Goal: Feedback & Contribution: Contribute content

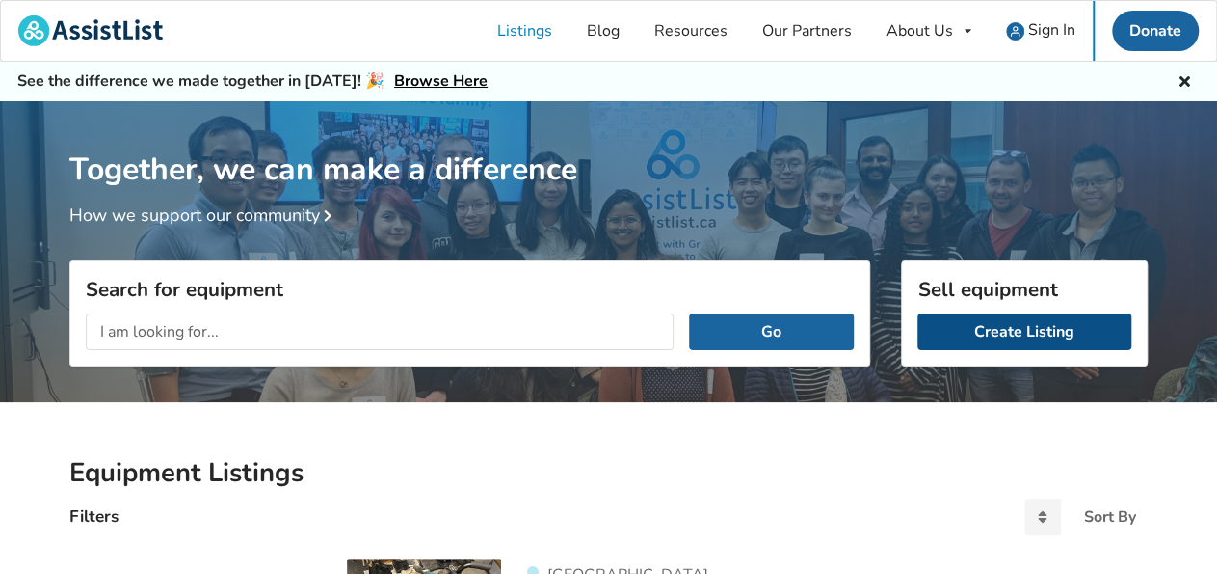
click at [1027, 330] on link "Create Listing" at bounding box center [1025, 331] width 214 height 37
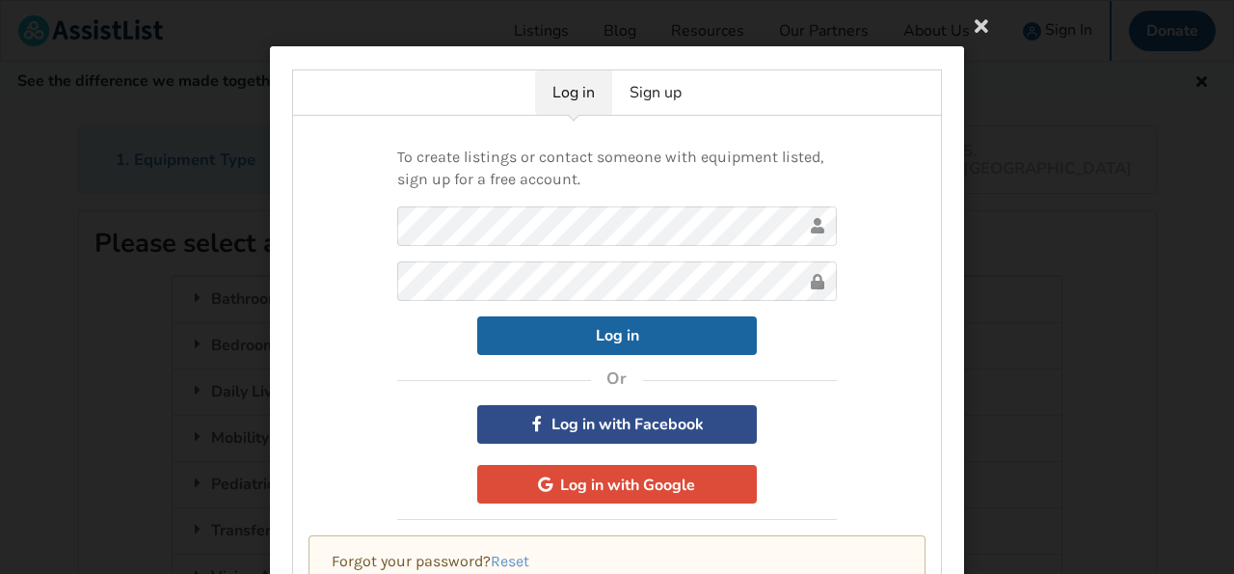
click at [649, 421] on button "Log in with Facebook" at bounding box center [617, 424] width 280 height 39
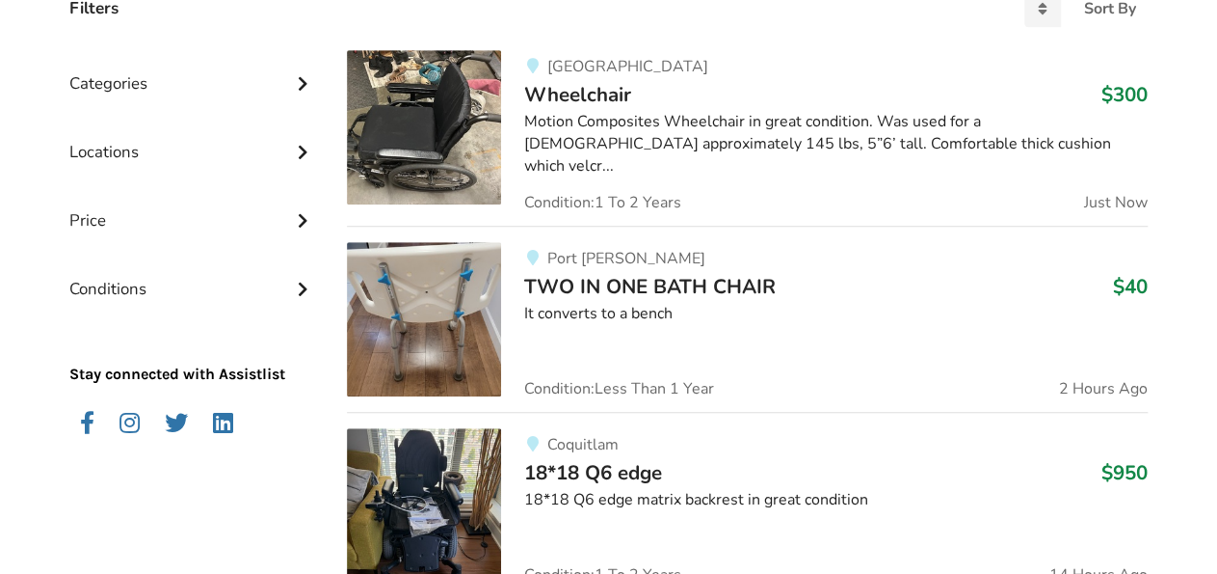
scroll to position [509, 0]
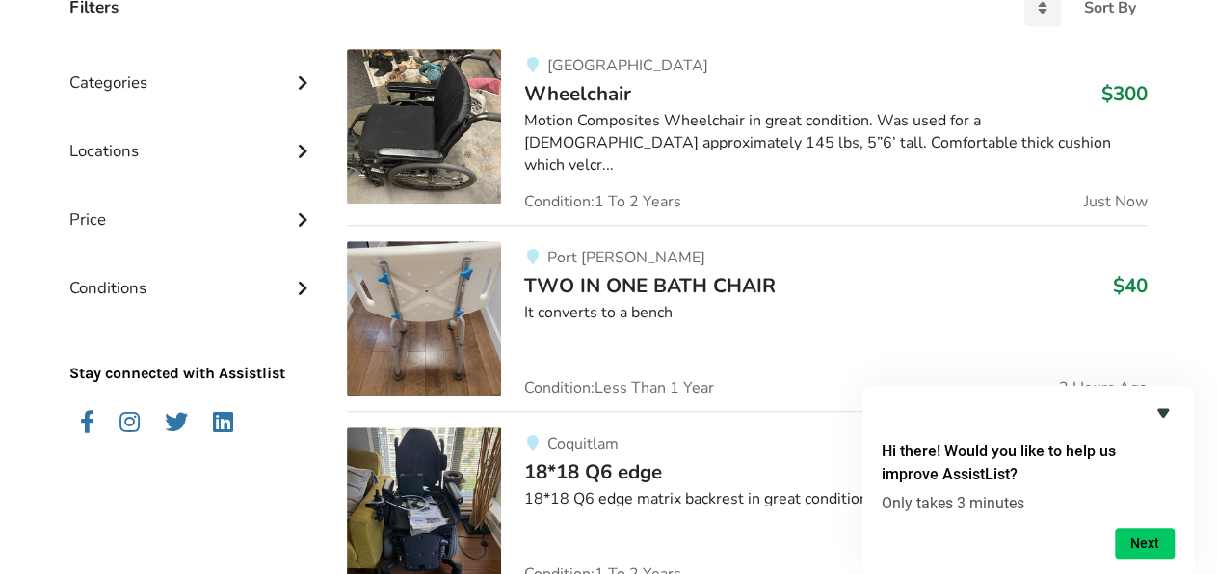
click at [1162, 414] on icon "Hide survey" at bounding box center [1164, 413] width 12 height 9
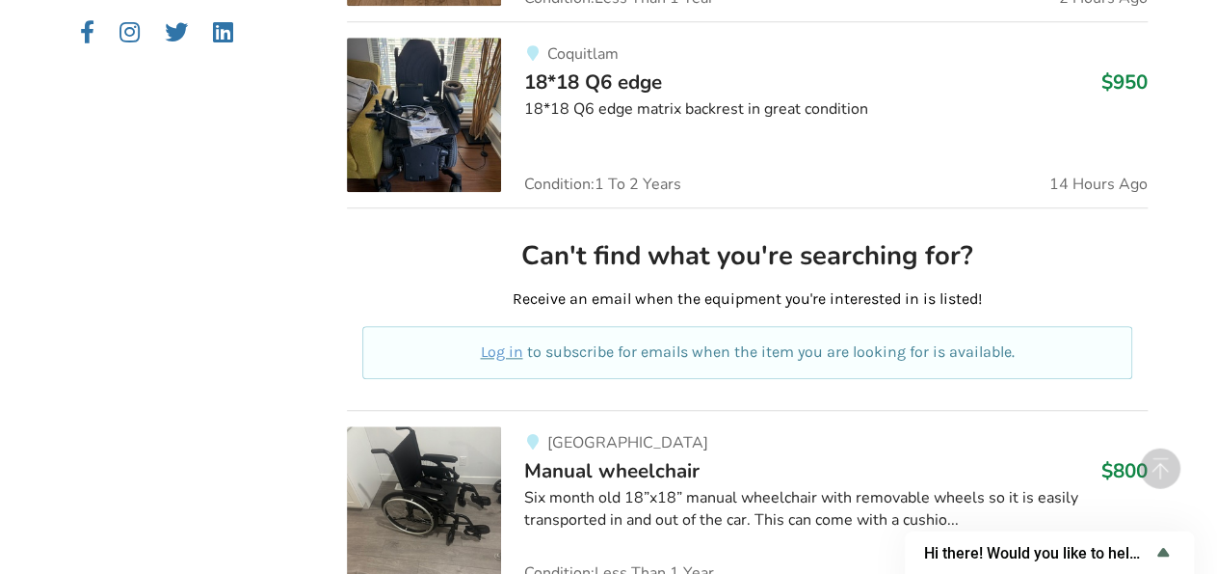
scroll to position [254, 0]
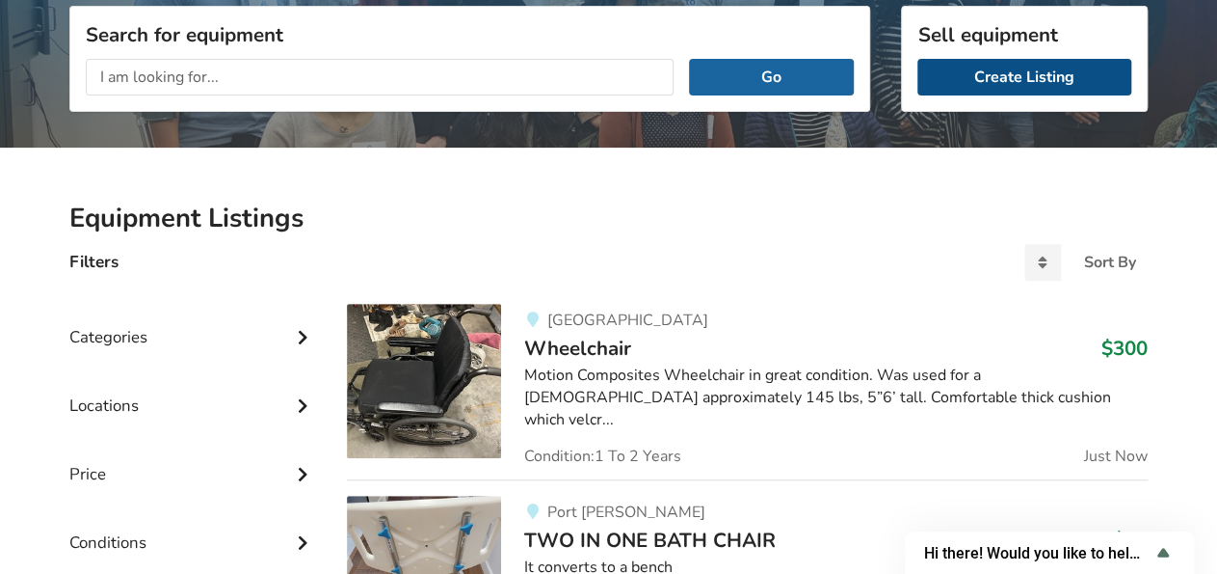
click at [981, 70] on link "Create Listing" at bounding box center [1025, 77] width 214 height 37
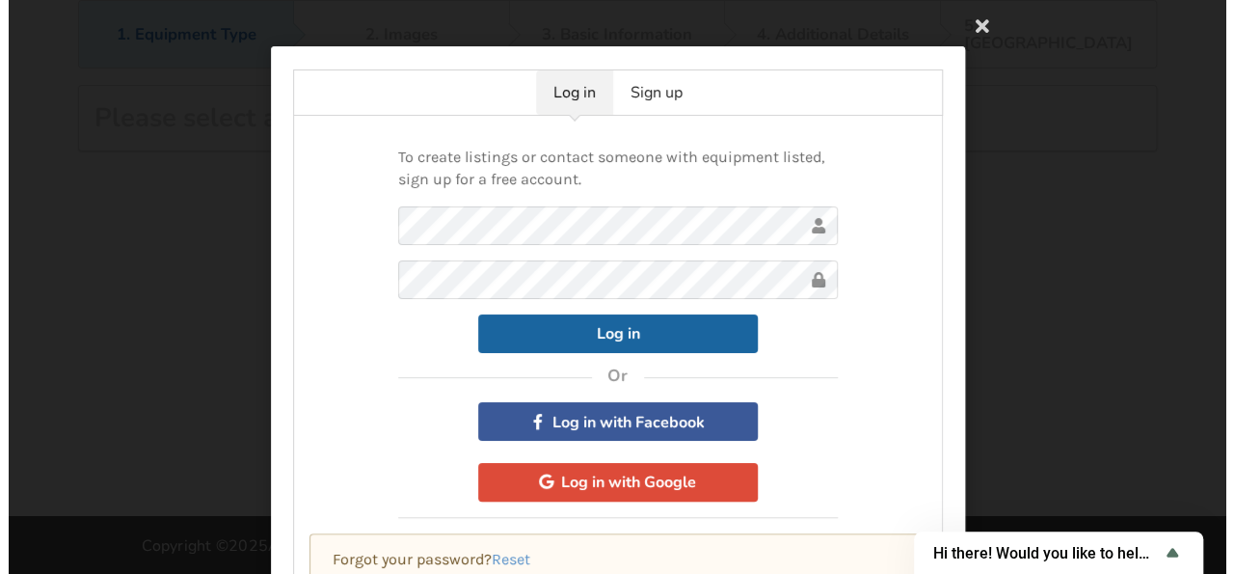
scroll to position [124, 0]
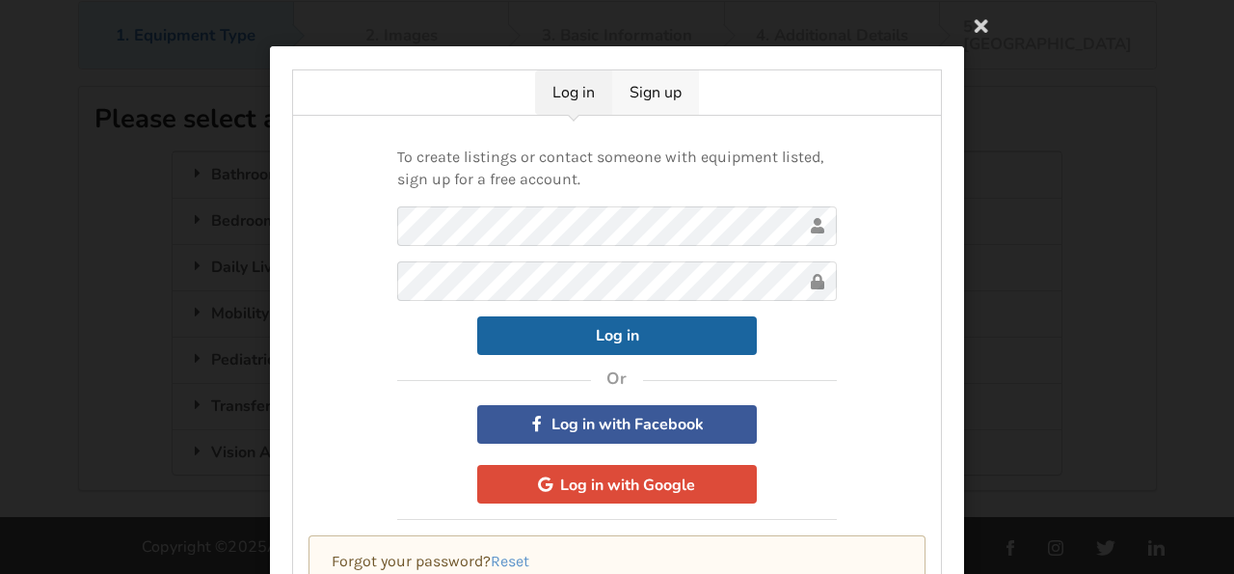
click at [648, 99] on link "Sign up" at bounding box center [655, 92] width 87 height 44
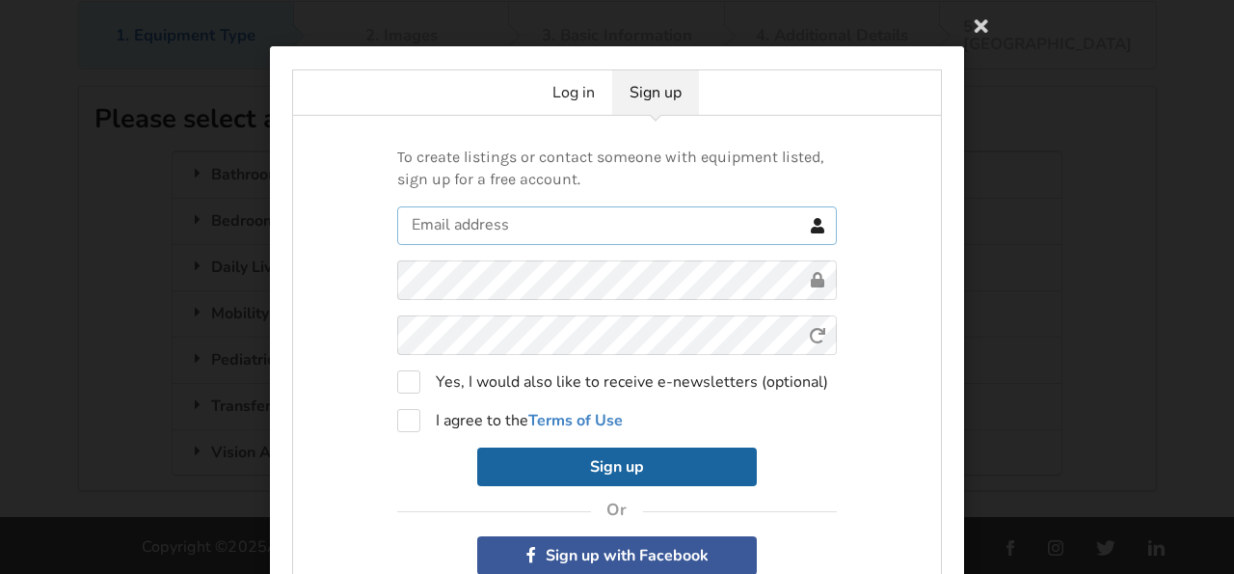
click at [421, 223] on input "text" at bounding box center [617, 225] width 440 height 39
type input "bjoys2is@gmail.com"
click at [872, 347] on div "To create listings or contact someone with equipment listed, sign up for a free…" at bounding box center [617, 391] width 650 height 550
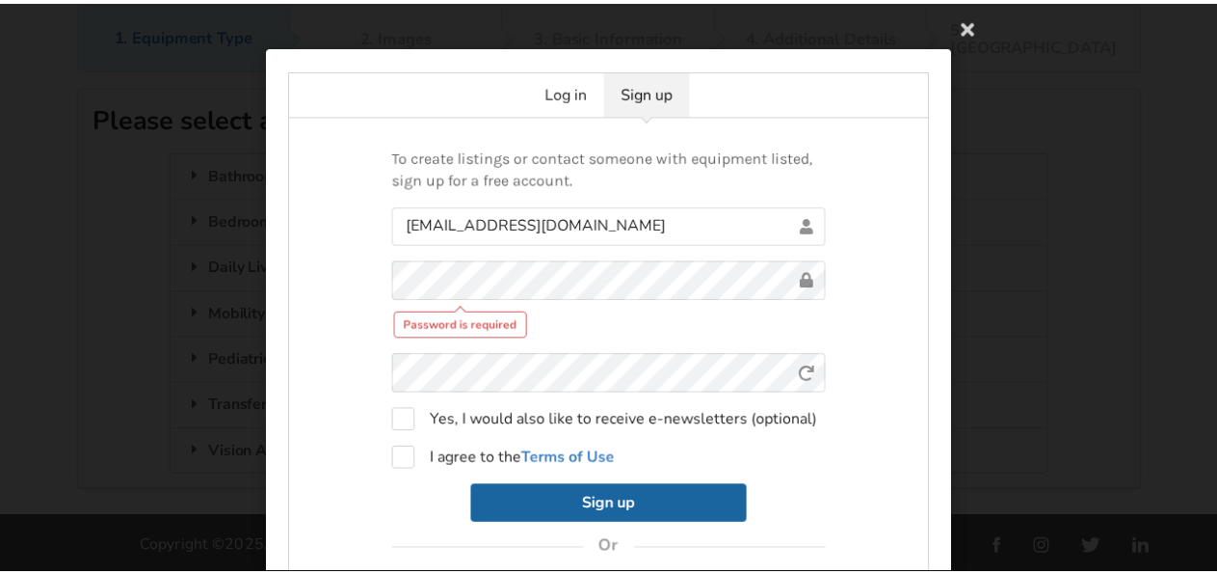
scroll to position [200, 0]
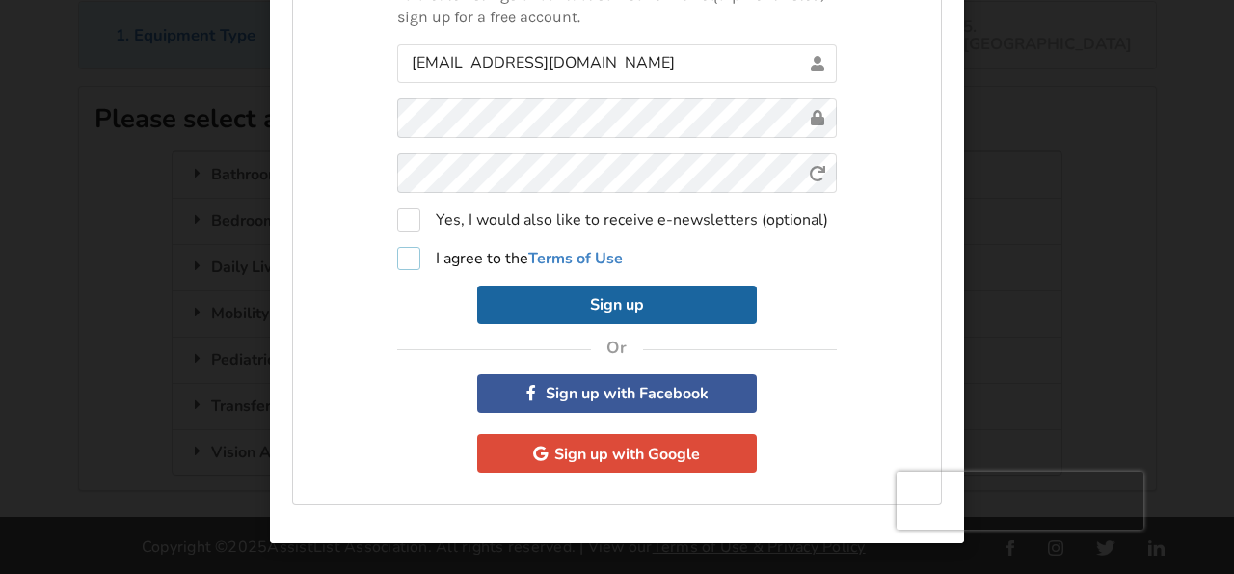
click at [397, 247] on label "I agree to the Terms of Use" at bounding box center [510, 258] width 226 height 23
checkbox input "true"
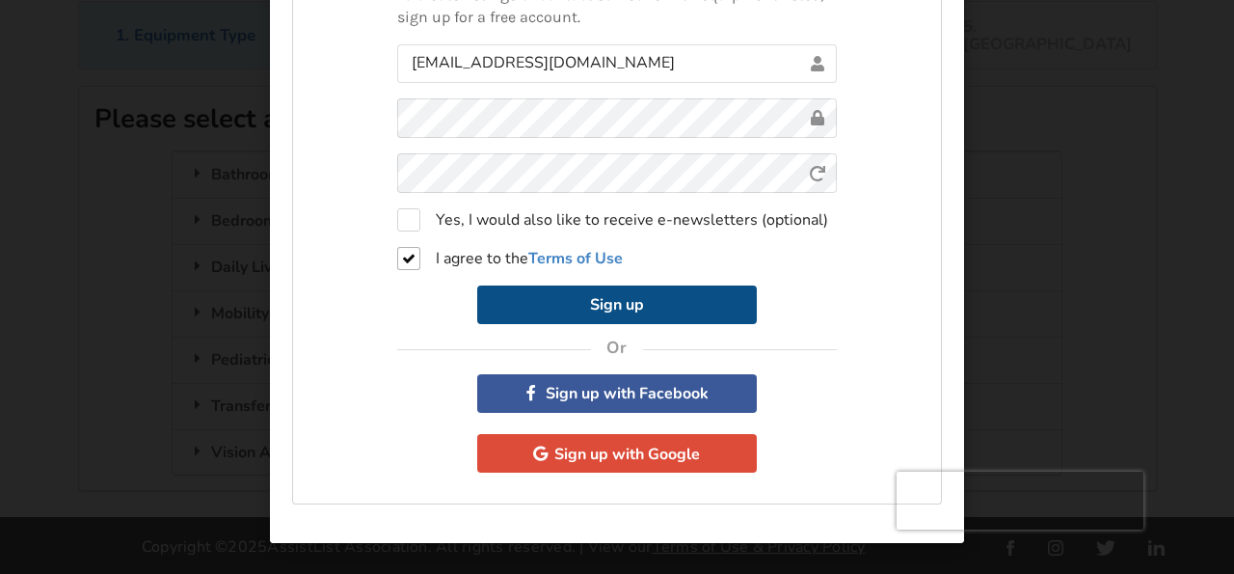
click at [601, 285] on button "Sign up" at bounding box center [617, 304] width 280 height 39
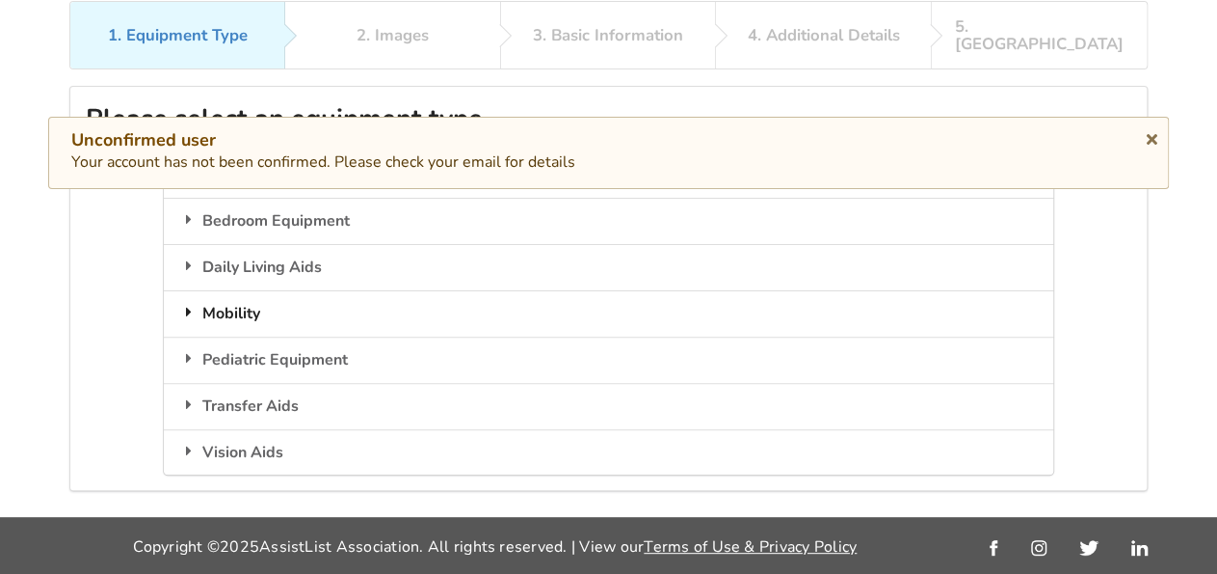
click at [238, 290] on div "Mobility" at bounding box center [608, 313] width 889 height 46
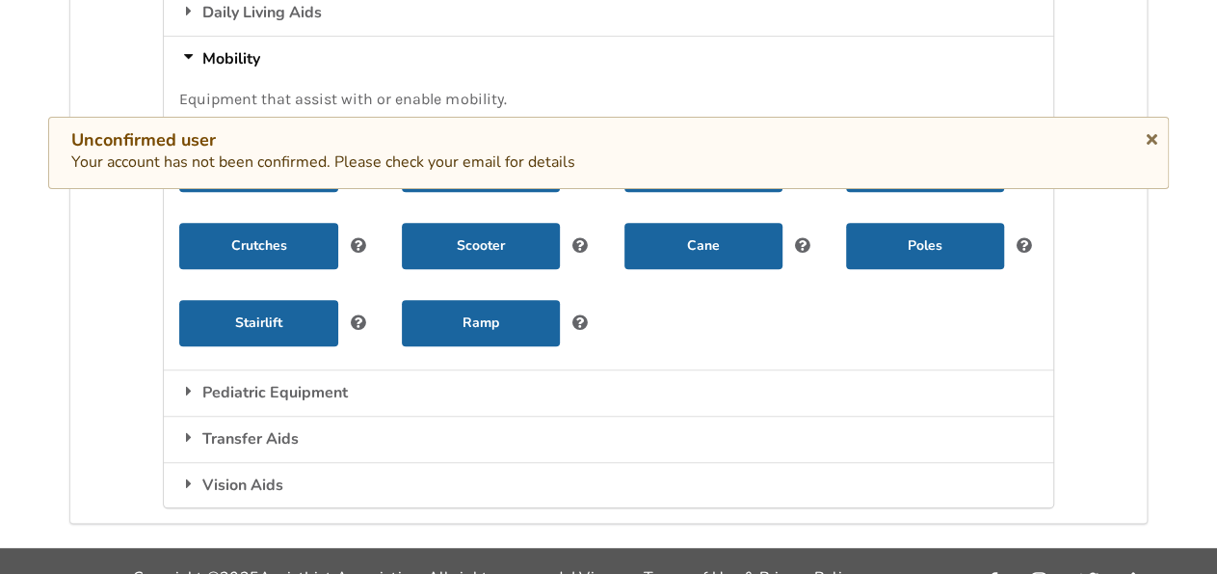
scroll to position [124, 0]
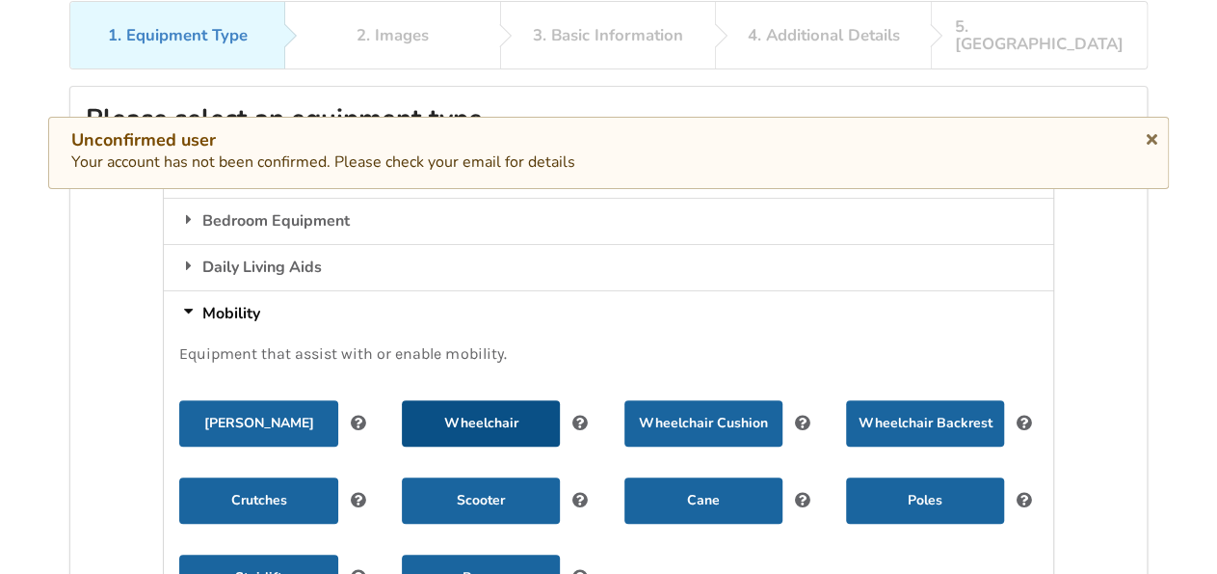
click at [491, 400] on button "Wheelchair" at bounding box center [481, 423] width 158 height 46
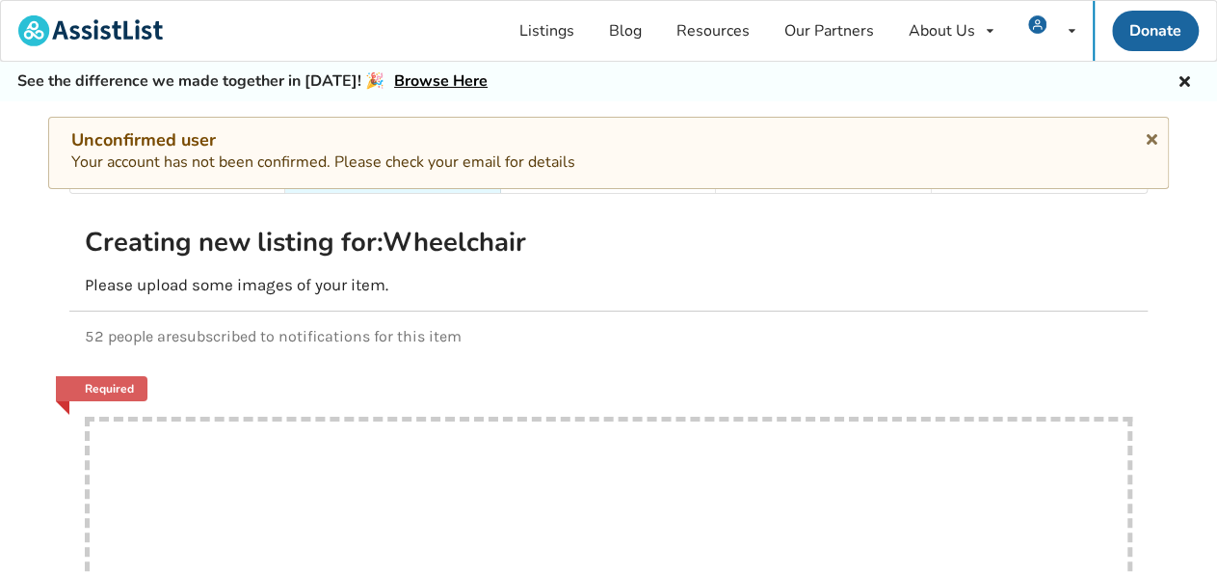
scroll to position [254, 0]
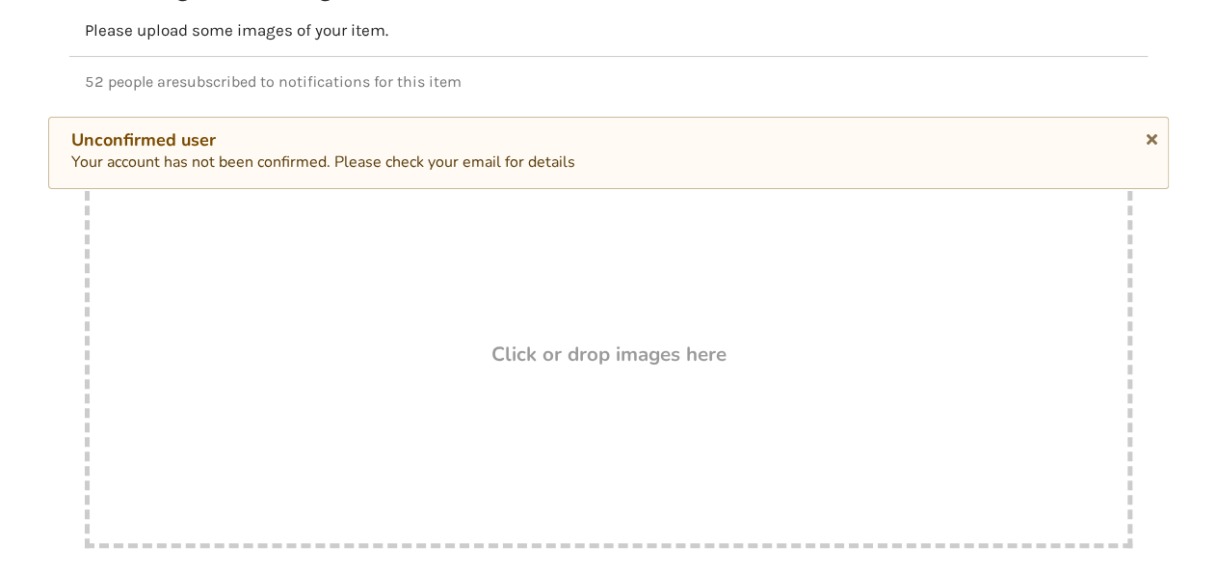
click at [394, 310] on div "Drop here! Click or drop images here" at bounding box center [609, 355] width 1048 height 386
type input "C:\fakepath\chir 1.jpg"
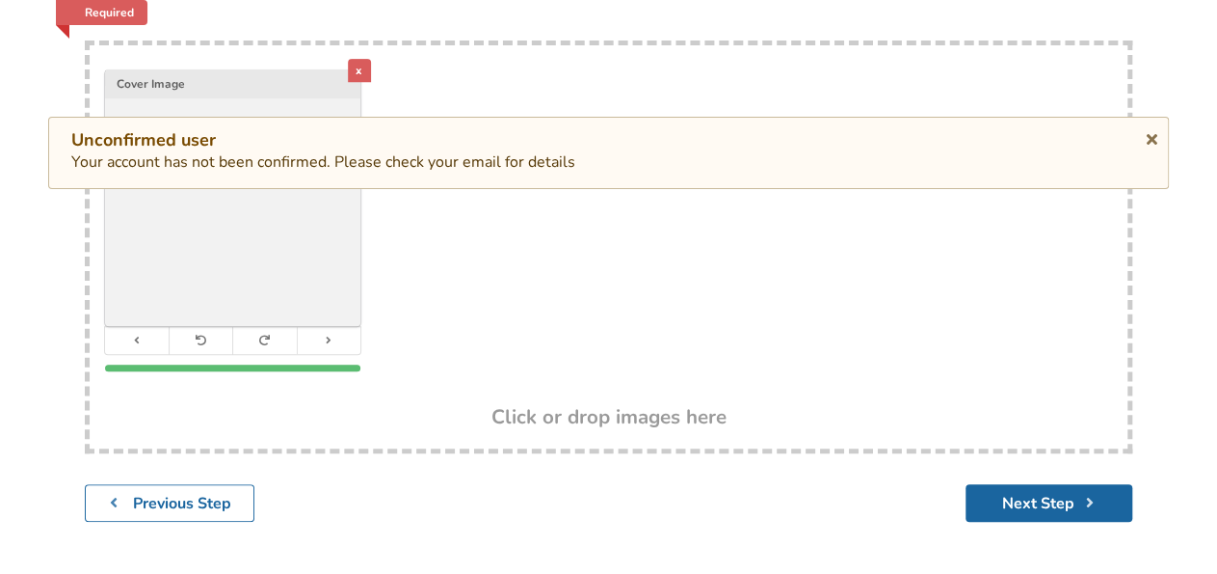
scroll to position [431, 0]
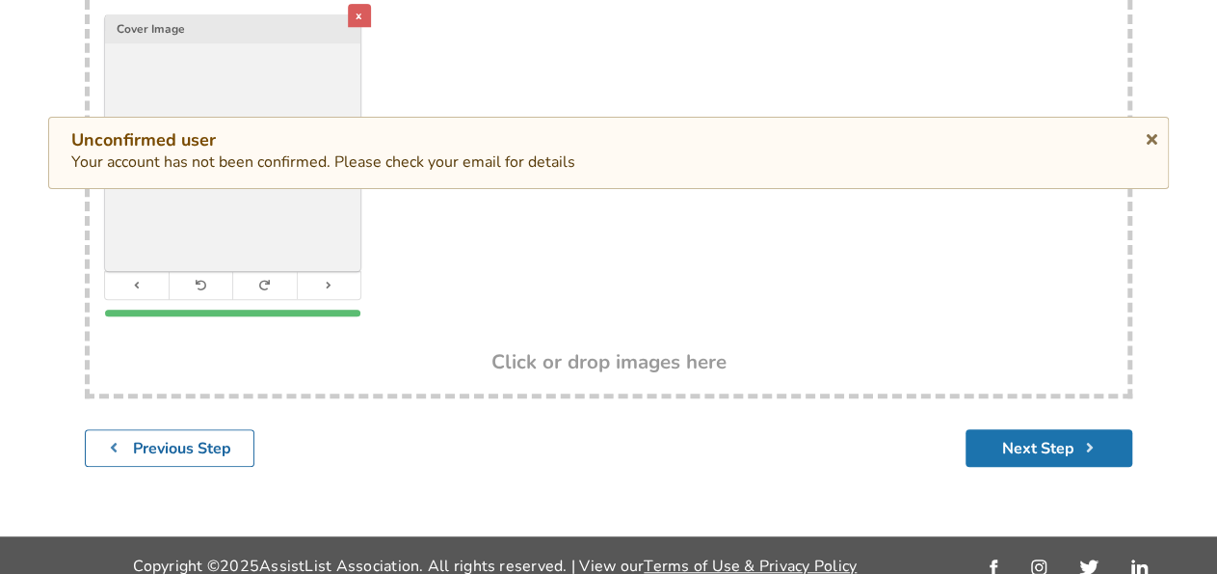
click at [1034, 433] on button "Next Step" at bounding box center [1049, 448] width 167 height 38
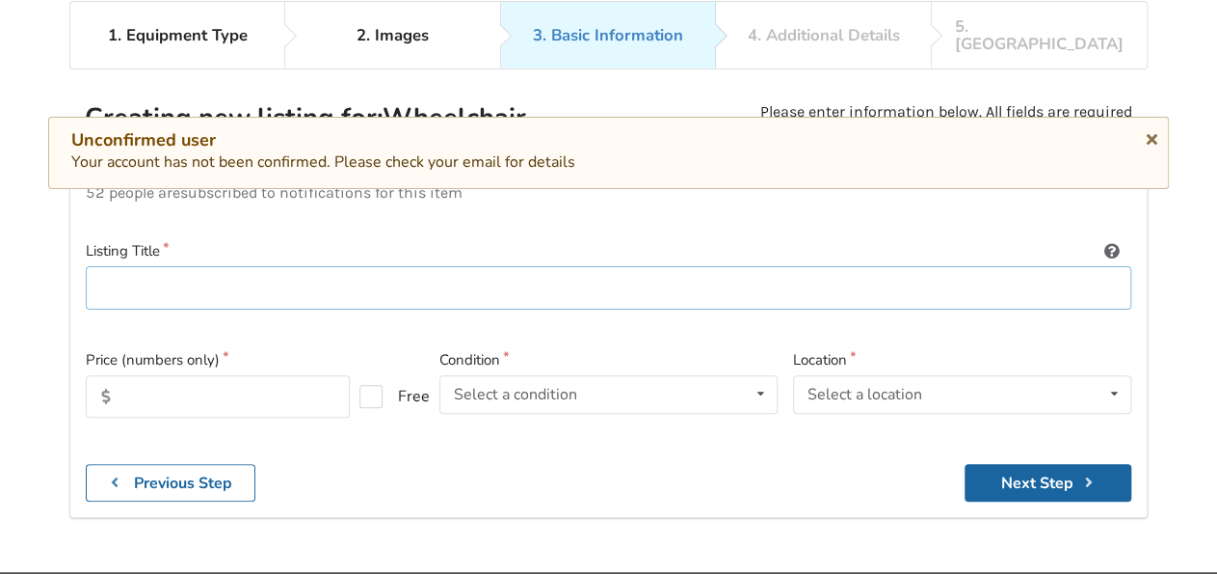
click at [127, 266] on input at bounding box center [609, 287] width 1046 height 43
type input "Quantum 6 power chair"
click at [129, 375] on input "text" at bounding box center [218, 396] width 264 height 42
type input "625.00"
click at [500, 387] on div "Select a condition" at bounding box center [515, 394] width 123 height 15
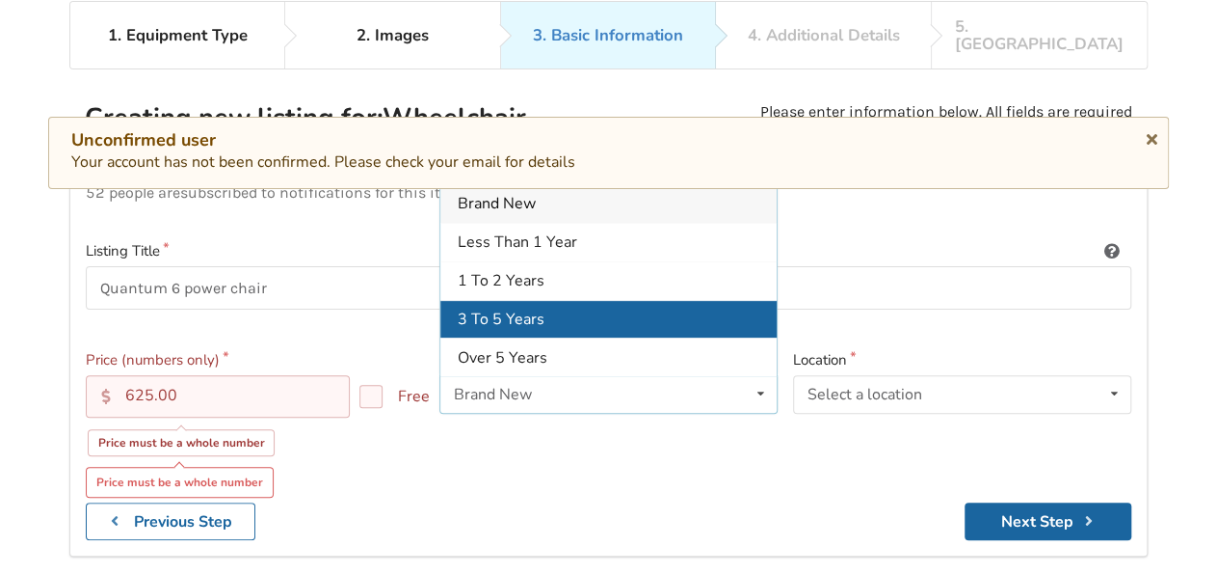
click at [580, 299] on div "3 To 5 Years" at bounding box center [608, 318] width 336 height 39
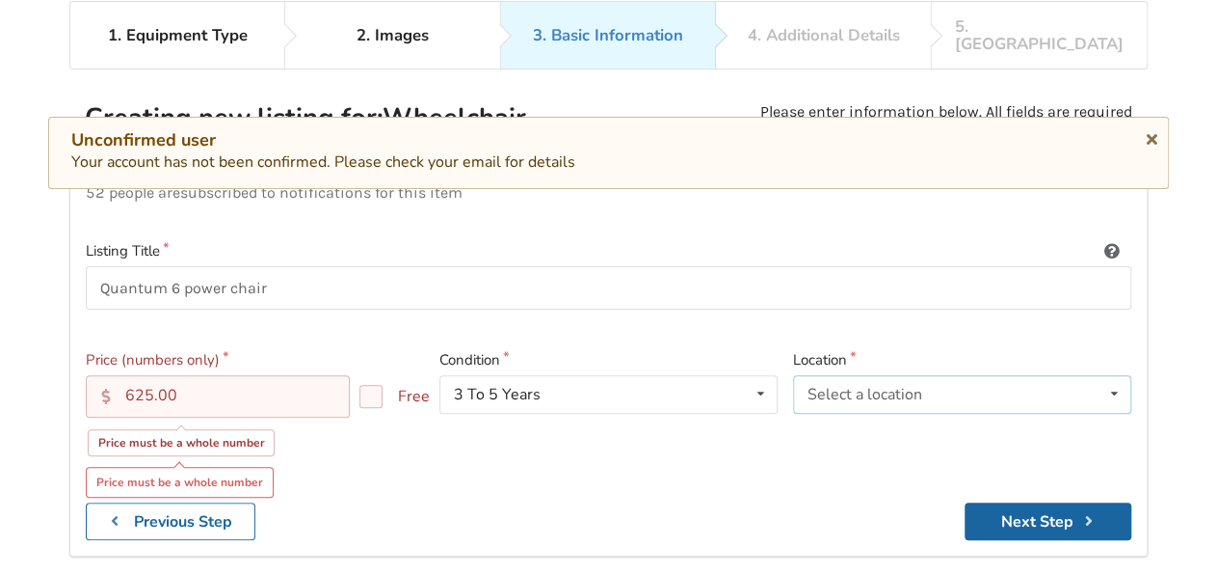
click at [833, 375] on div "Select a location Abbotsford Burnaby Chilliwack Coquitlam Delta Langley Maple R…" at bounding box center [962, 394] width 338 height 39
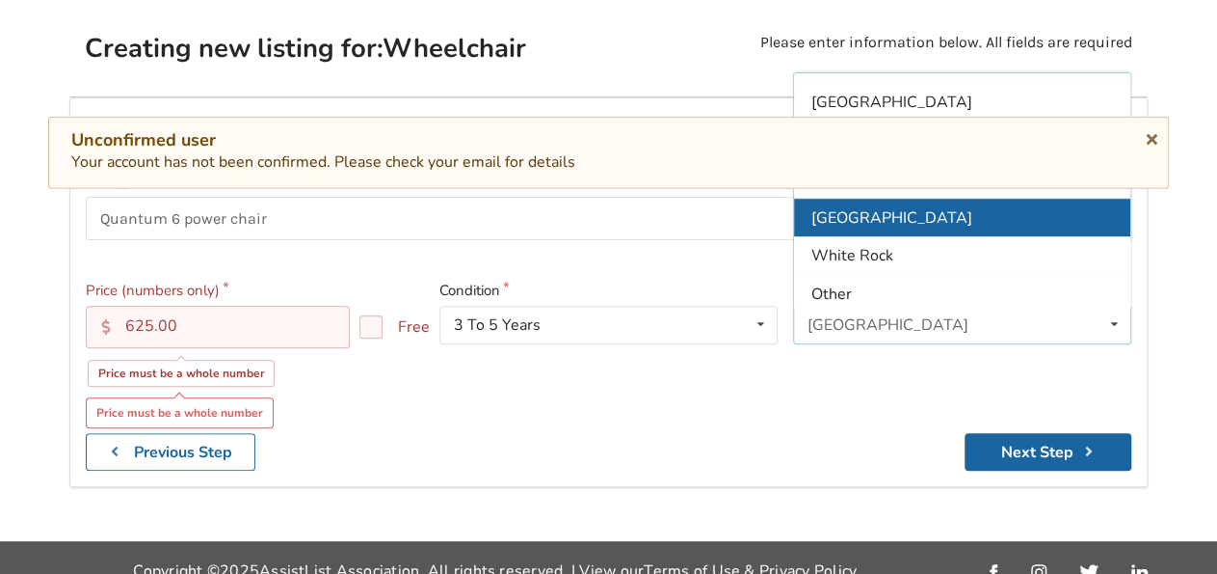
scroll to position [197, 0]
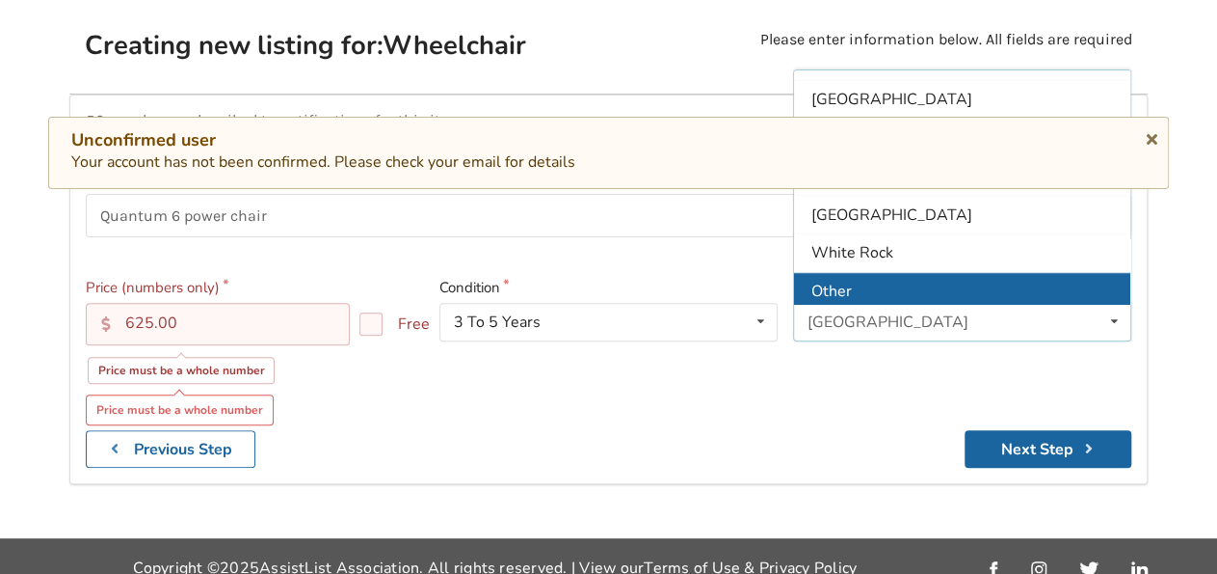
click at [926, 272] on div "Other" at bounding box center [962, 291] width 336 height 39
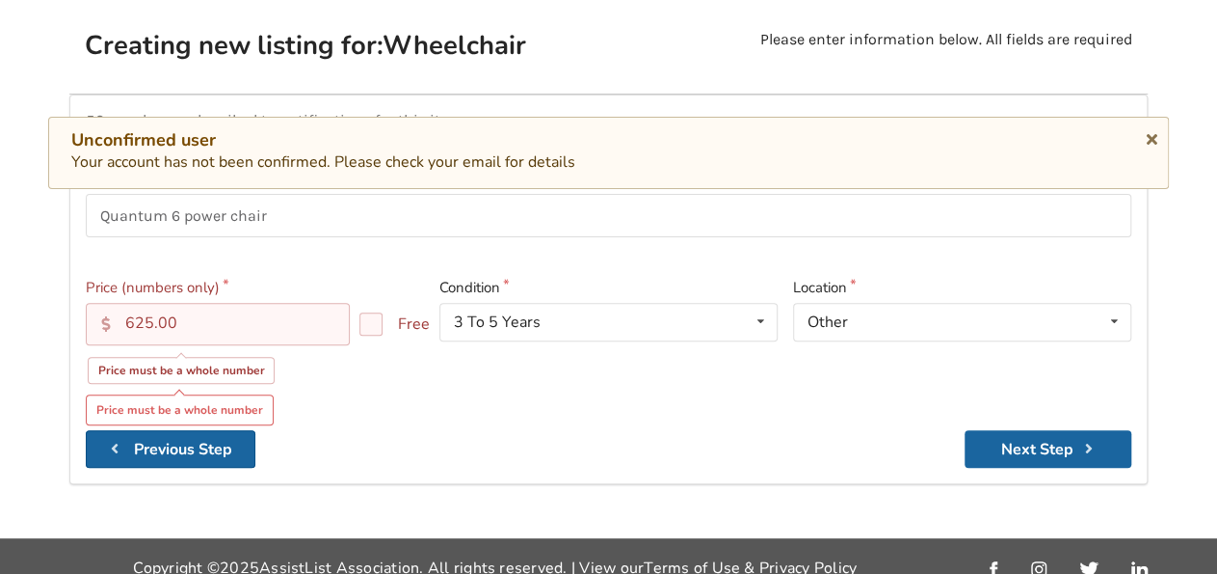
click at [191, 439] on b "Previous Step" at bounding box center [183, 449] width 98 height 21
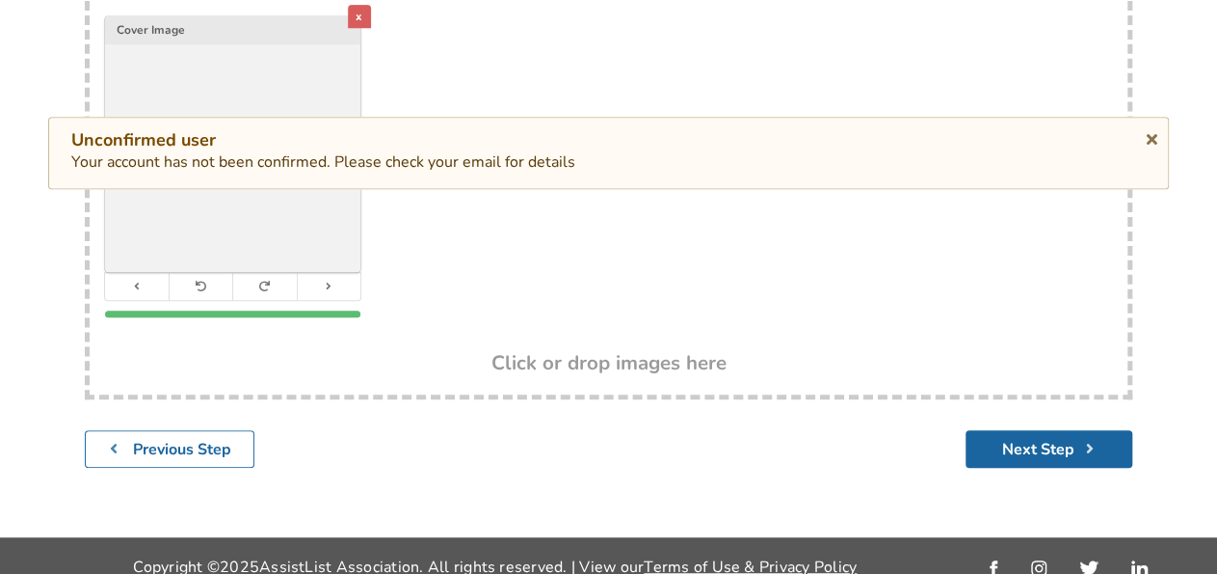
scroll to position [431, 0]
click at [1030, 429] on button "Next Step" at bounding box center [1049, 448] width 167 height 38
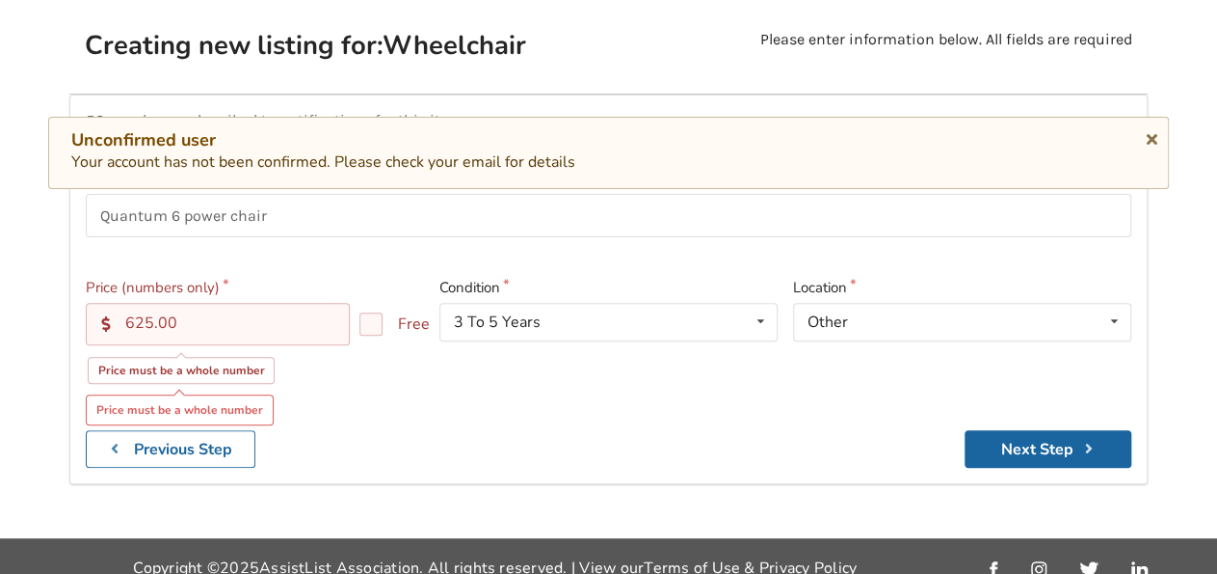
click at [190, 311] on input "625.00" at bounding box center [218, 324] width 264 height 42
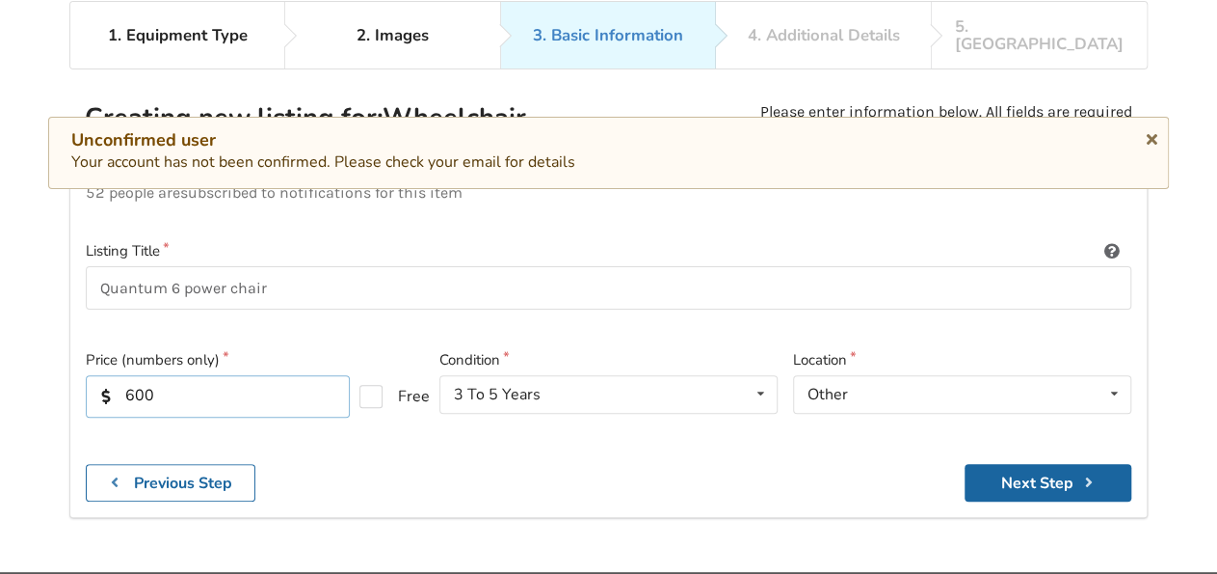
type input "600"
click at [290, 271] on input "Quantum 6 power chair" at bounding box center [609, 287] width 1046 height 43
type input "Quantum 6 power chair (Victoria BC )"
click at [1061, 464] on button "Next Step" at bounding box center [1048, 483] width 167 height 38
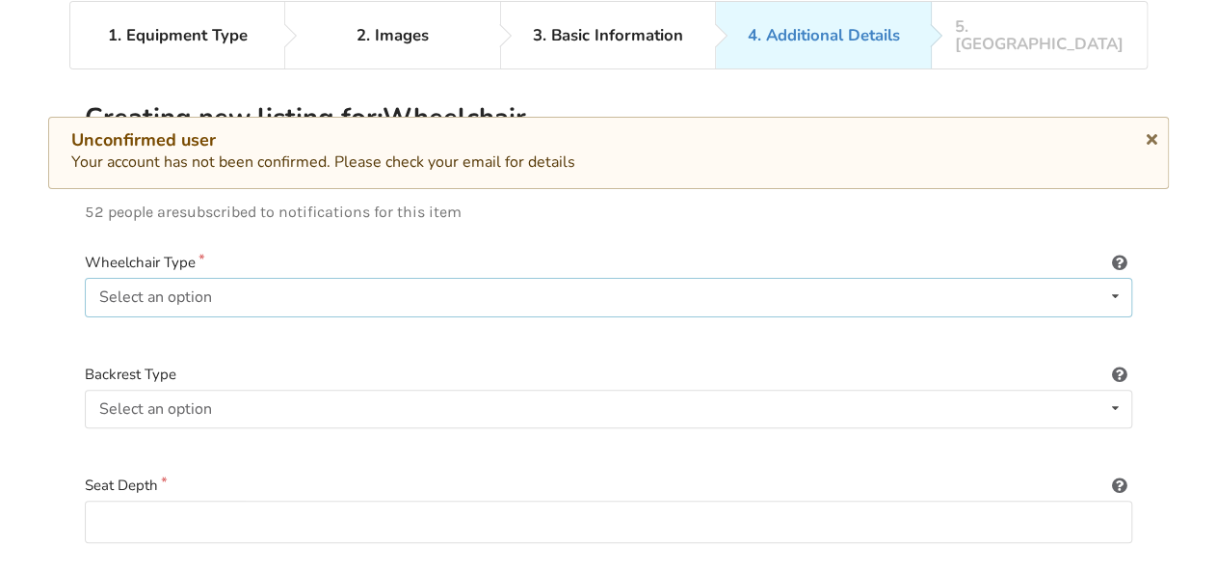
click at [175, 289] on div "Select an option" at bounding box center [155, 296] width 113 height 15
click at [275, 316] on div "Power/electric" at bounding box center [609, 335] width 1046 height 39
click at [1117, 390] on icon at bounding box center [1116, 408] width 28 height 36
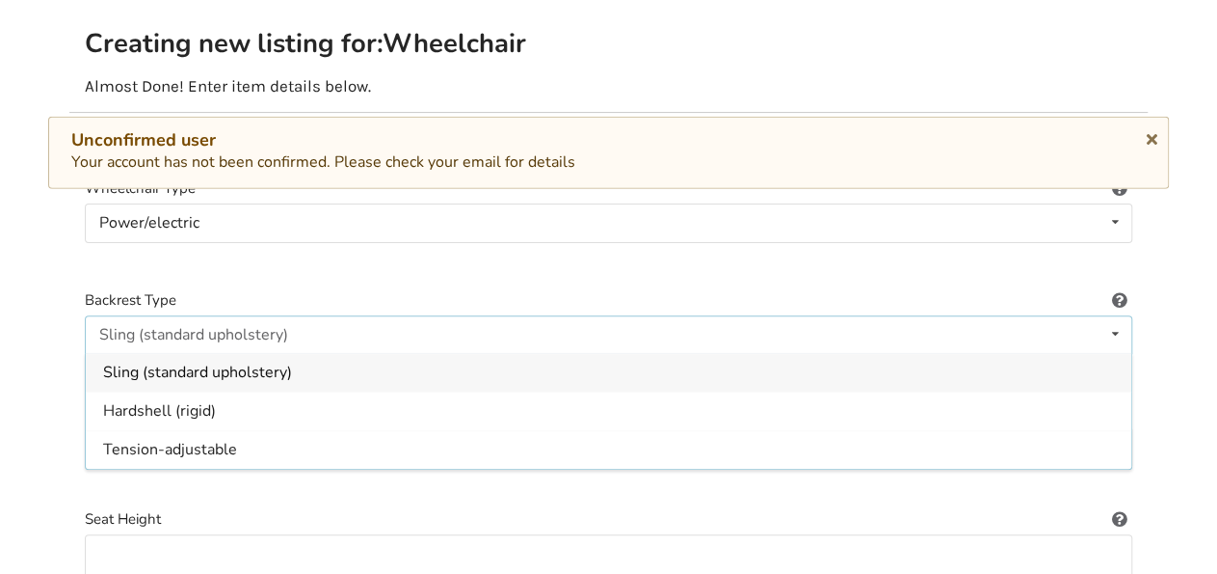
scroll to position [124, 0]
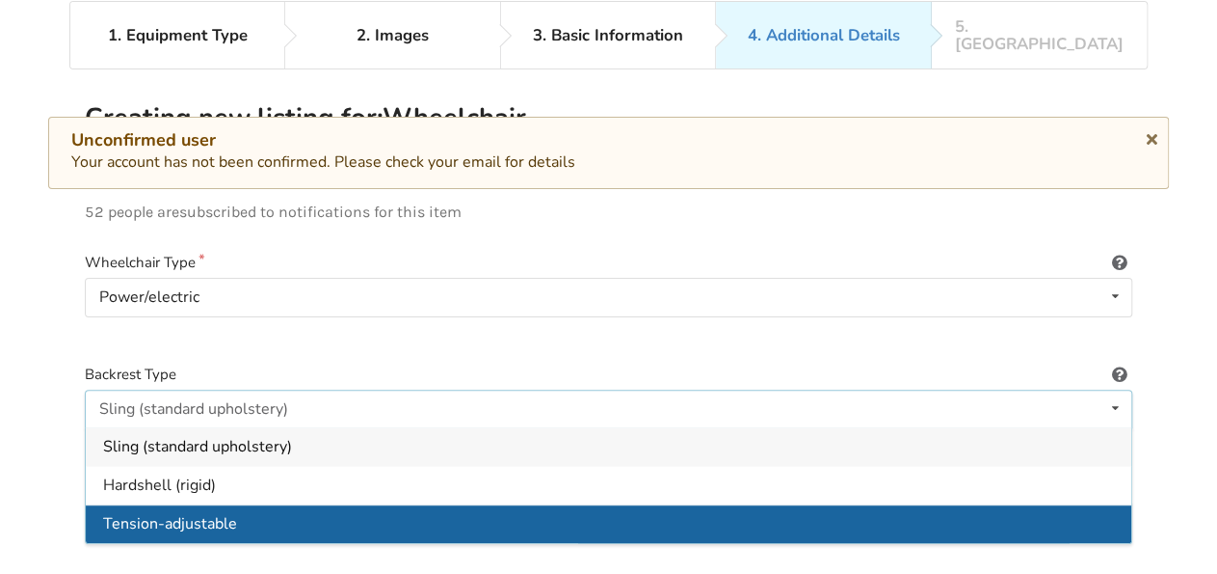
click at [240, 504] on div "Tension-adjustable" at bounding box center [609, 523] width 1046 height 39
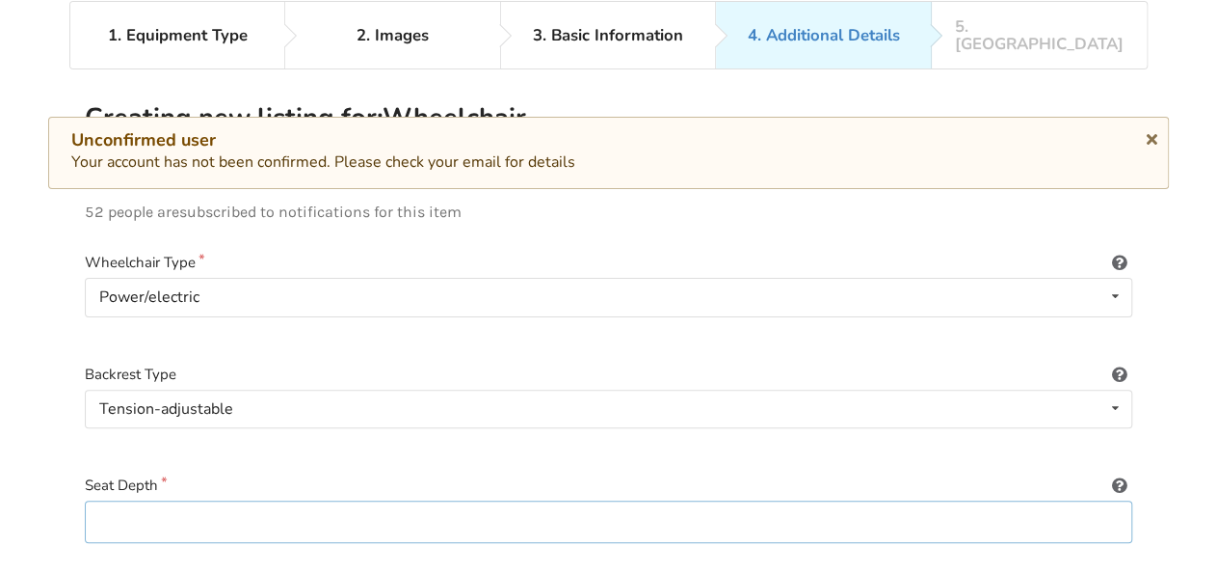
click at [134, 510] on input at bounding box center [609, 521] width 1048 height 43
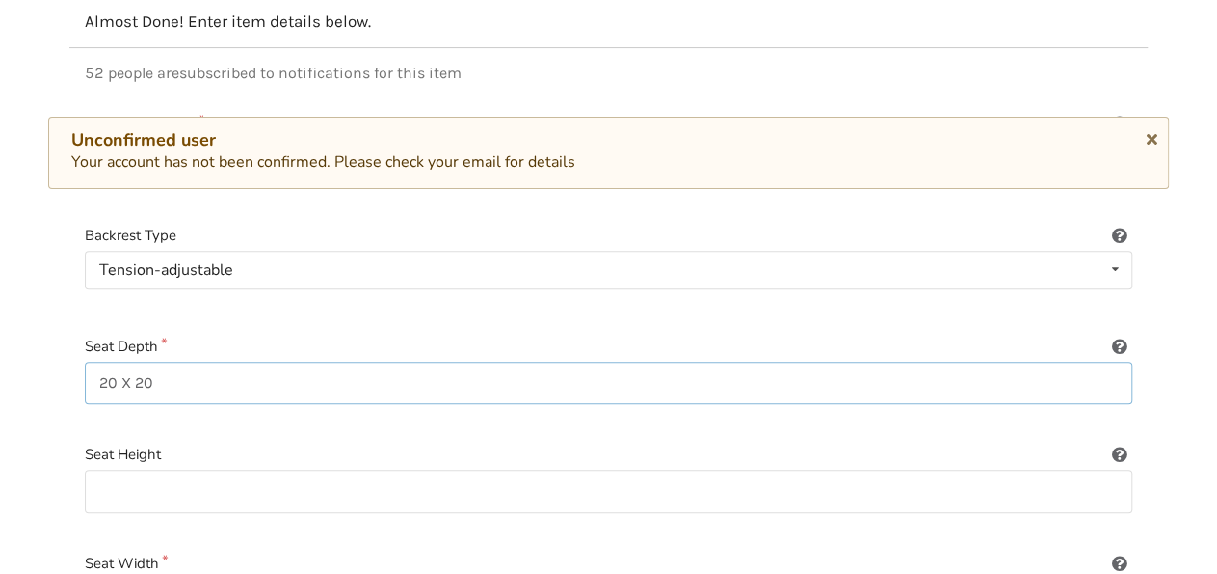
scroll to position [379, 0]
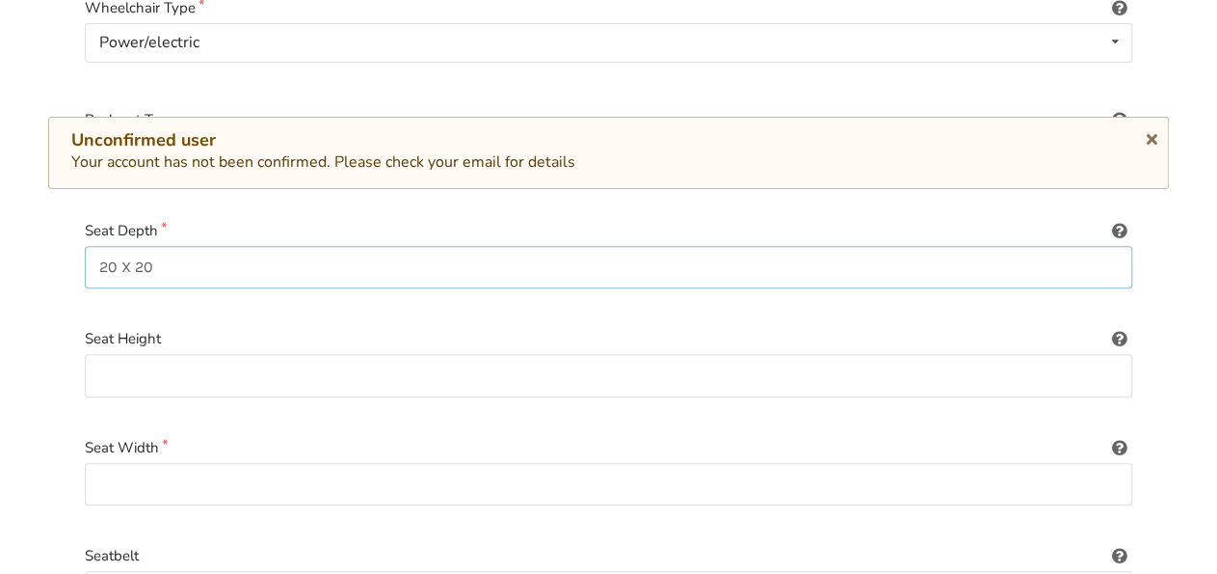
type input "20 X 20"
click at [126, 361] on input at bounding box center [609, 375] width 1048 height 43
type input "24 in"
click at [100, 466] on input at bounding box center [609, 484] width 1048 height 43
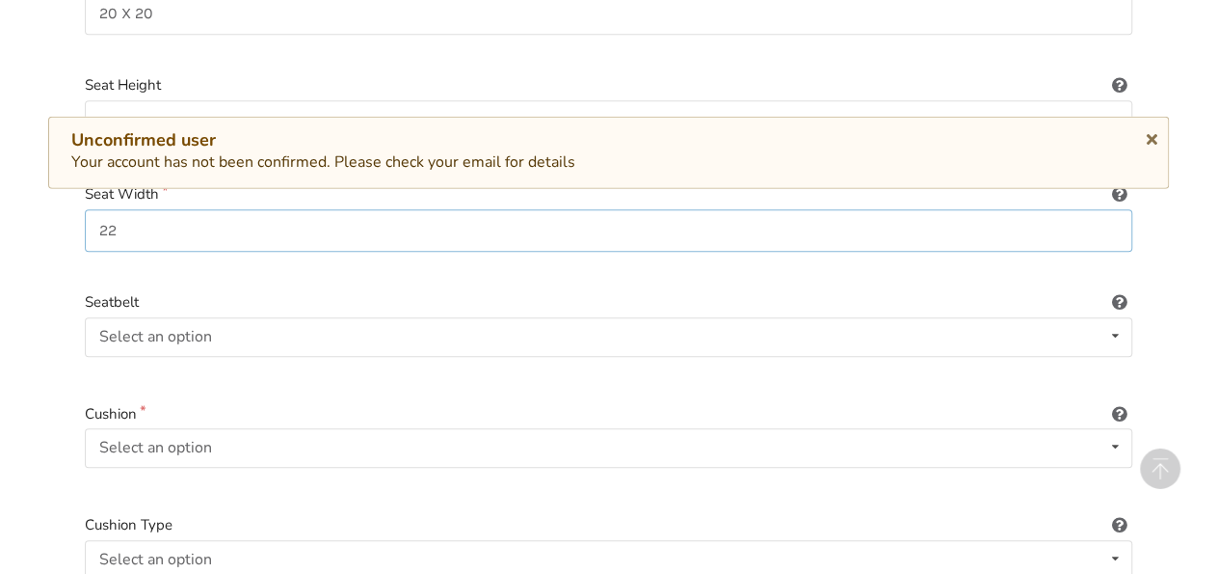
scroll to position [633, 0]
type input "22"
click at [1119, 317] on icon at bounding box center [1116, 335] width 28 height 36
click at [410, 355] on div "Included" at bounding box center [609, 374] width 1046 height 39
click at [1119, 428] on icon at bounding box center [1116, 446] width 28 height 36
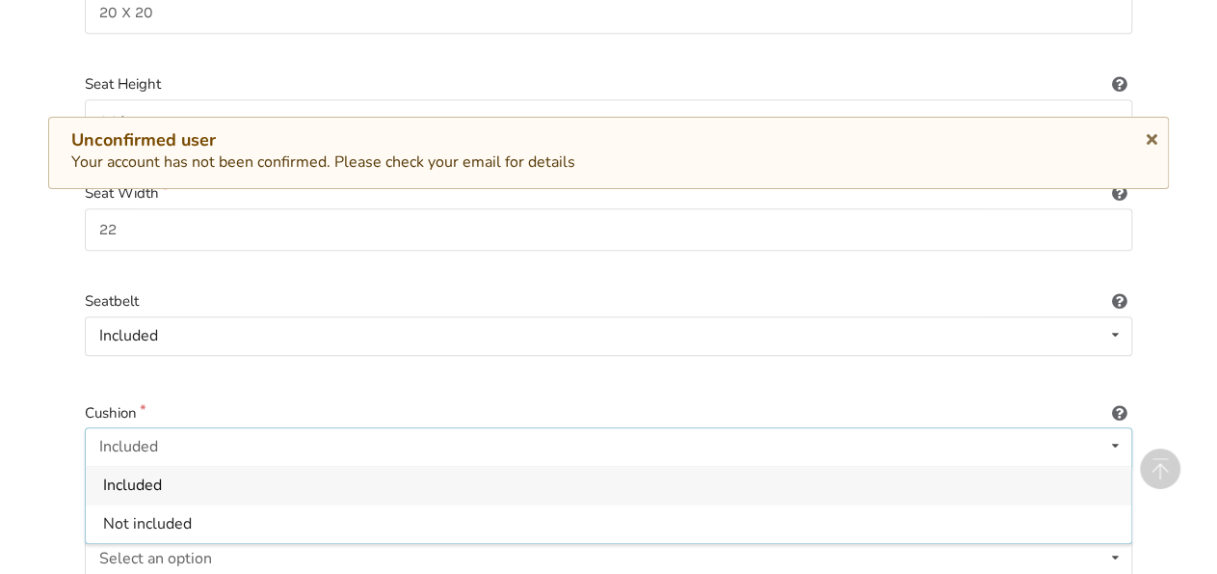
click at [191, 466] on div "Included" at bounding box center [609, 485] width 1046 height 39
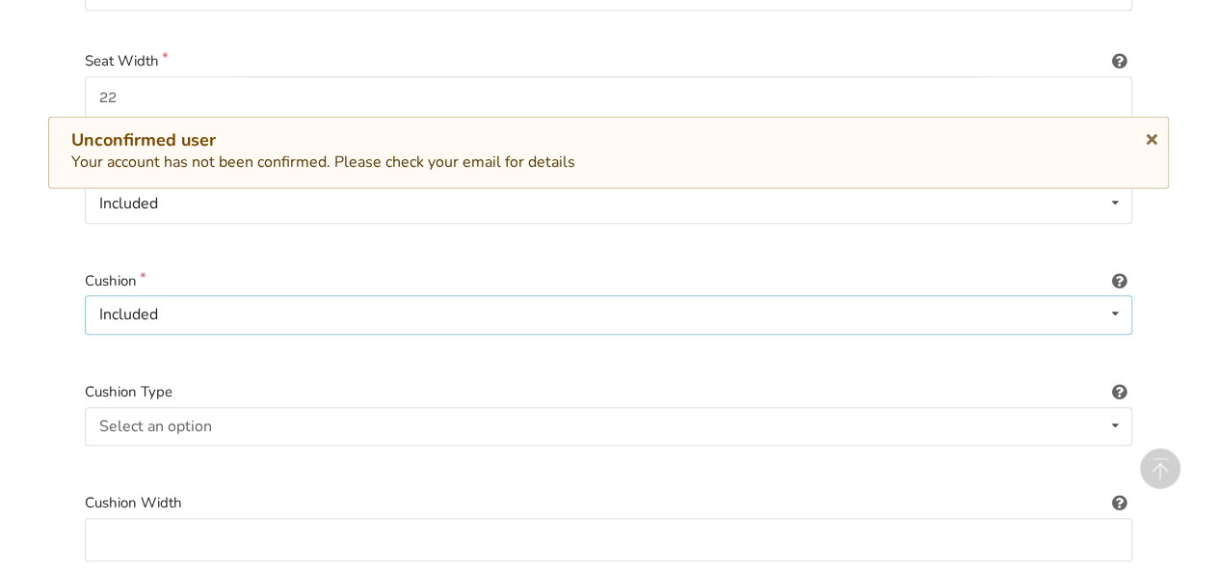
scroll to position [888, 0]
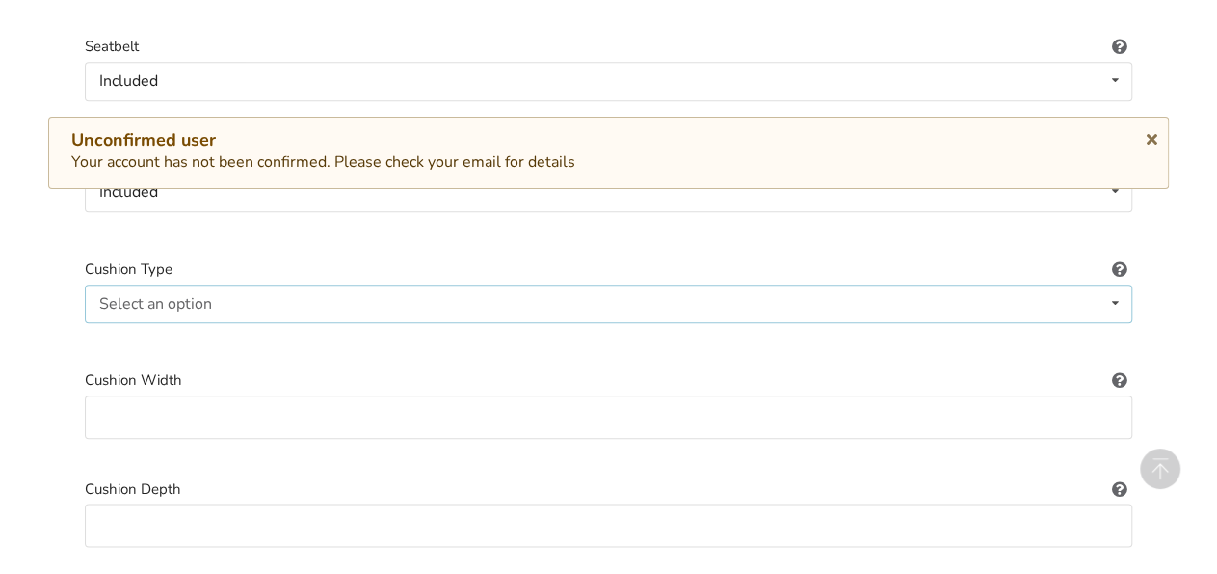
click at [1121, 285] on icon at bounding box center [1116, 303] width 28 height 36
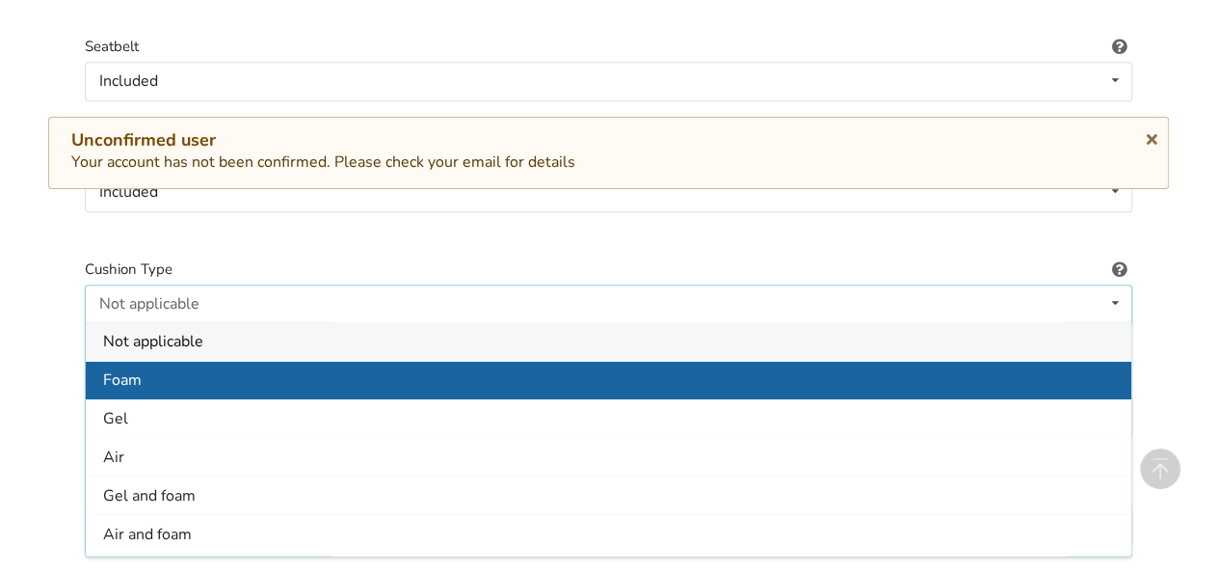
click at [290, 361] on div "Foam" at bounding box center [609, 379] width 1046 height 39
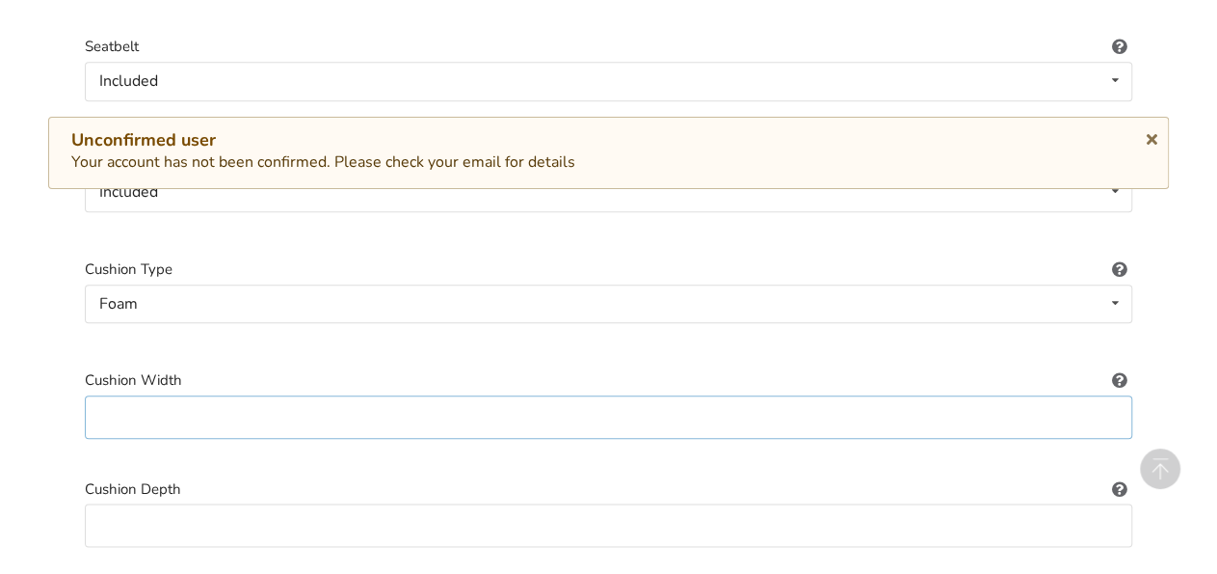
click at [97, 395] on input at bounding box center [609, 416] width 1048 height 43
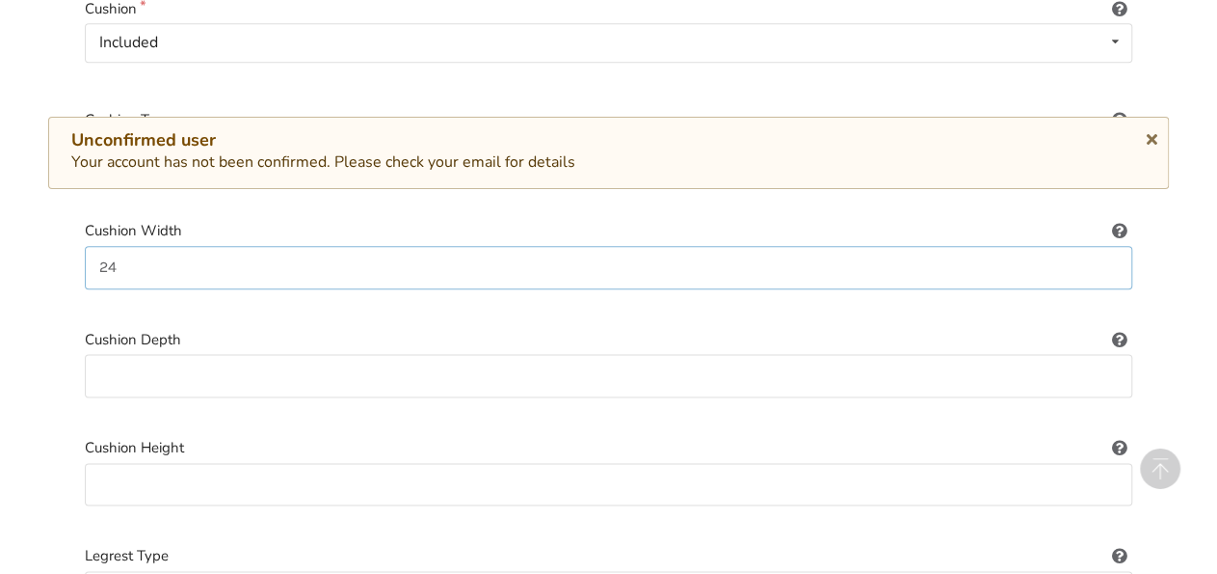
scroll to position [1142, 0]
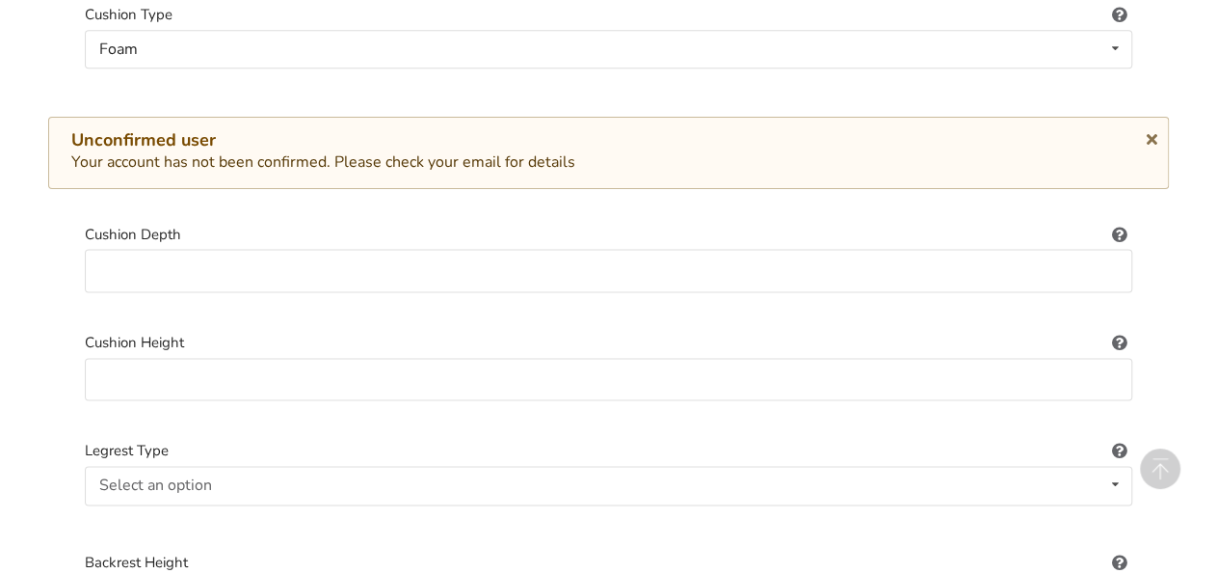
type input "24"
click at [101, 249] on input at bounding box center [609, 270] width 1048 height 43
type input "22"
click at [201, 358] on input at bounding box center [609, 379] width 1048 height 43
type input "6in"
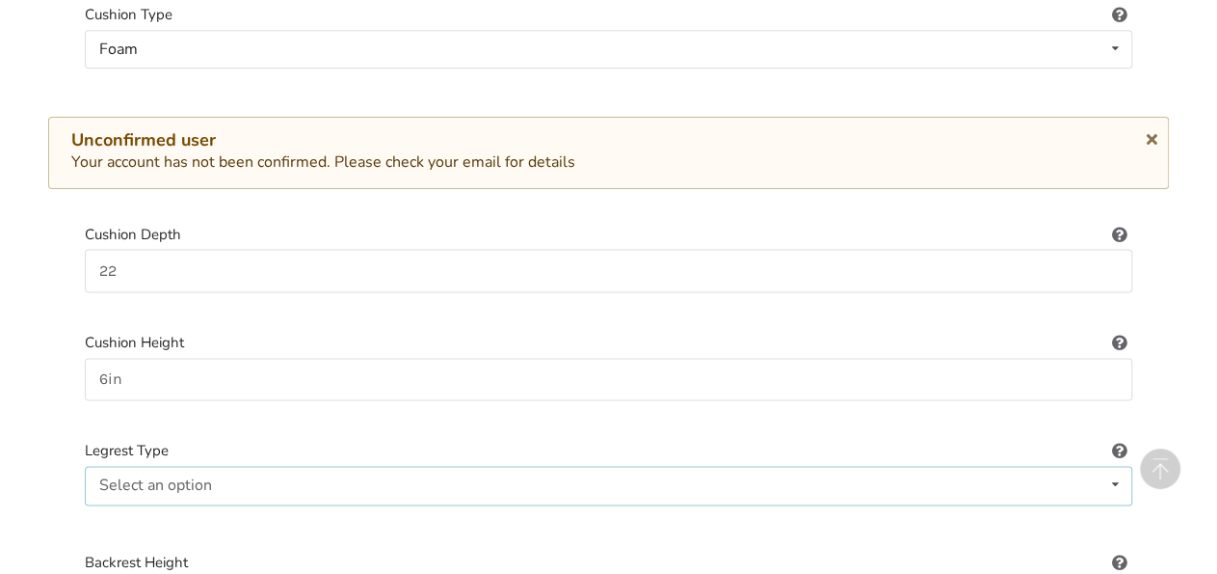
click at [188, 477] on div "Select an option" at bounding box center [155, 484] width 113 height 15
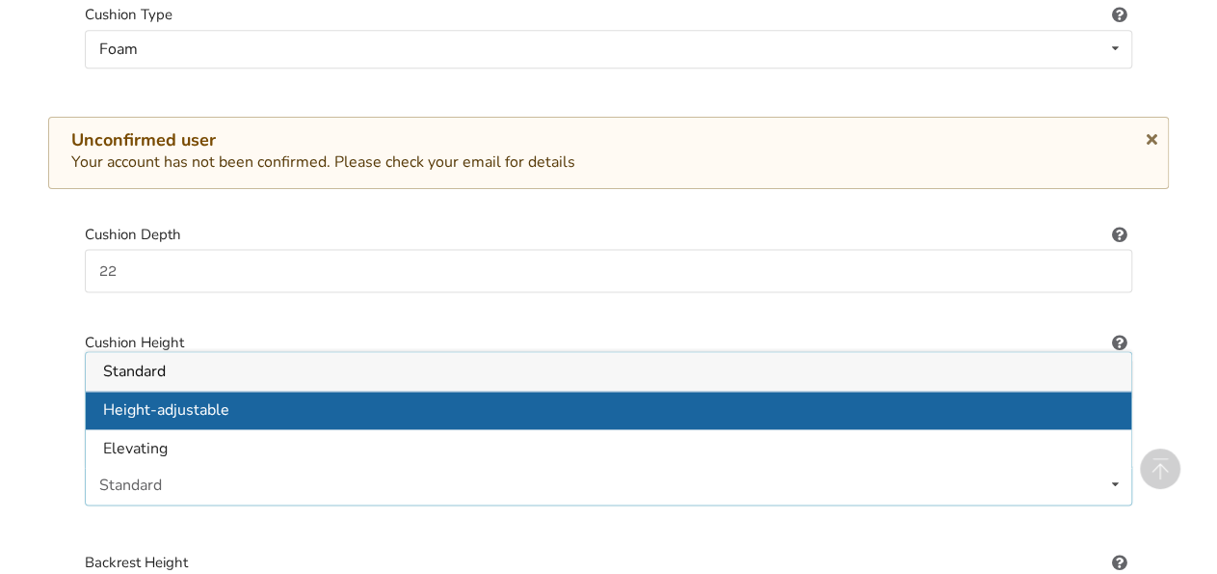
click at [199, 399] on span "Height-adjustable" at bounding box center [166, 409] width 126 height 21
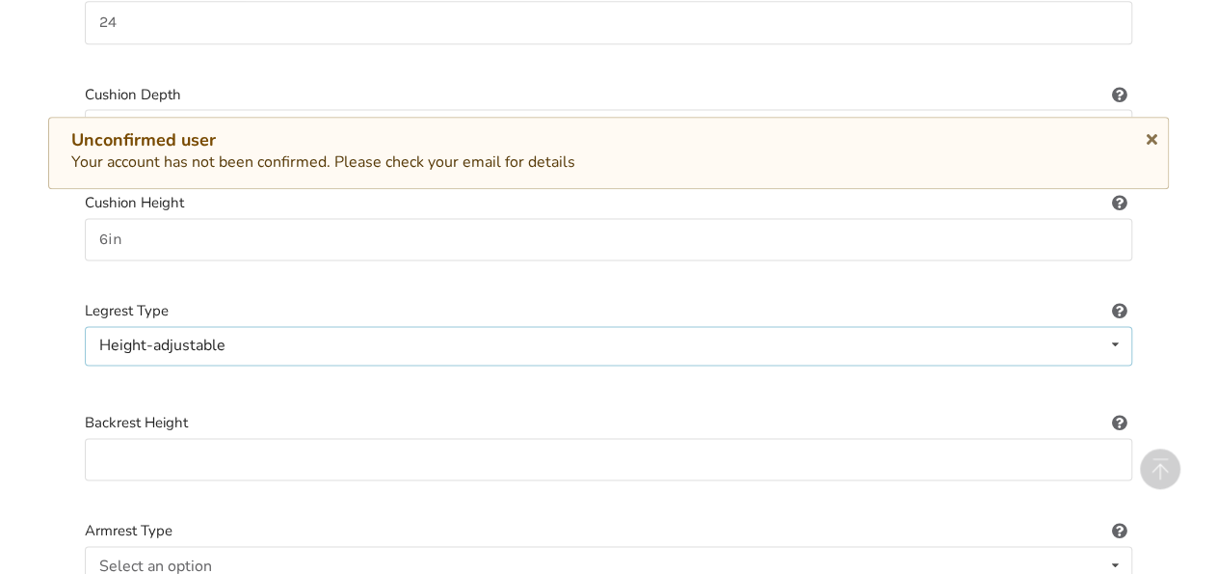
scroll to position [1397, 0]
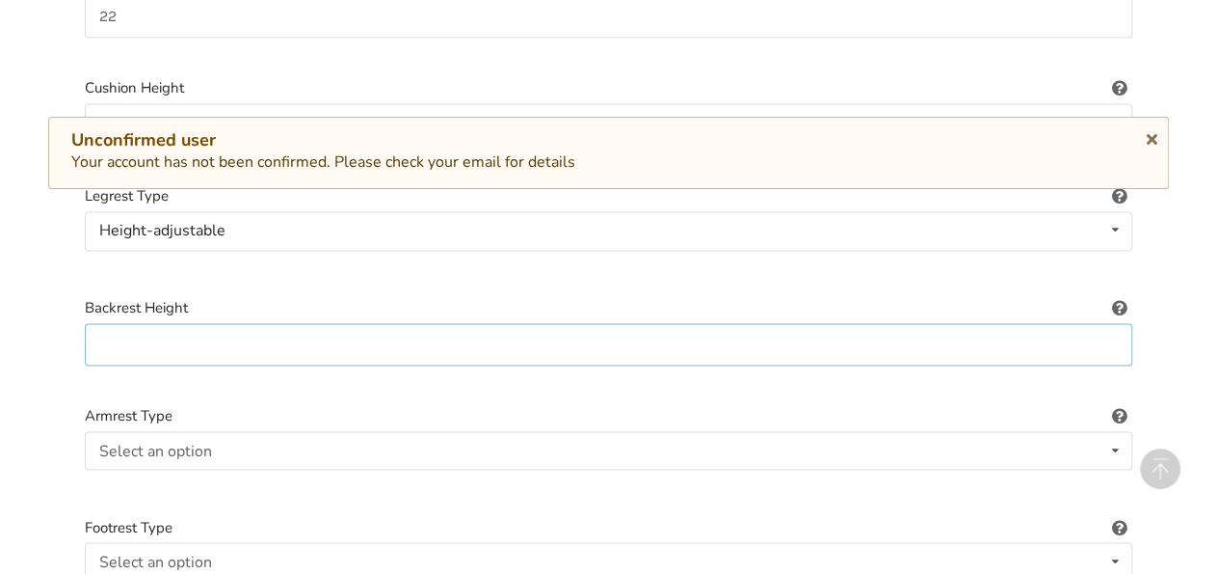
click at [113, 323] on input at bounding box center [609, 344] width 1048 height 43
type input "24"
click at [191, 442] on div "Select an option" at bounding box center [155, 449] width 113 height 15
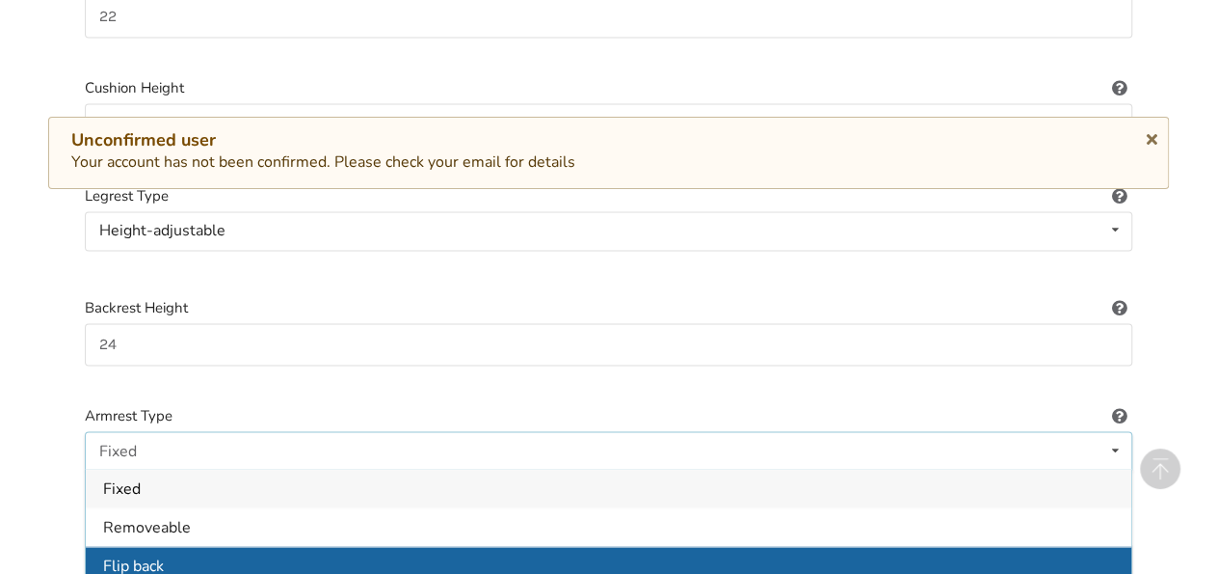
scroll to position [1651, 0]
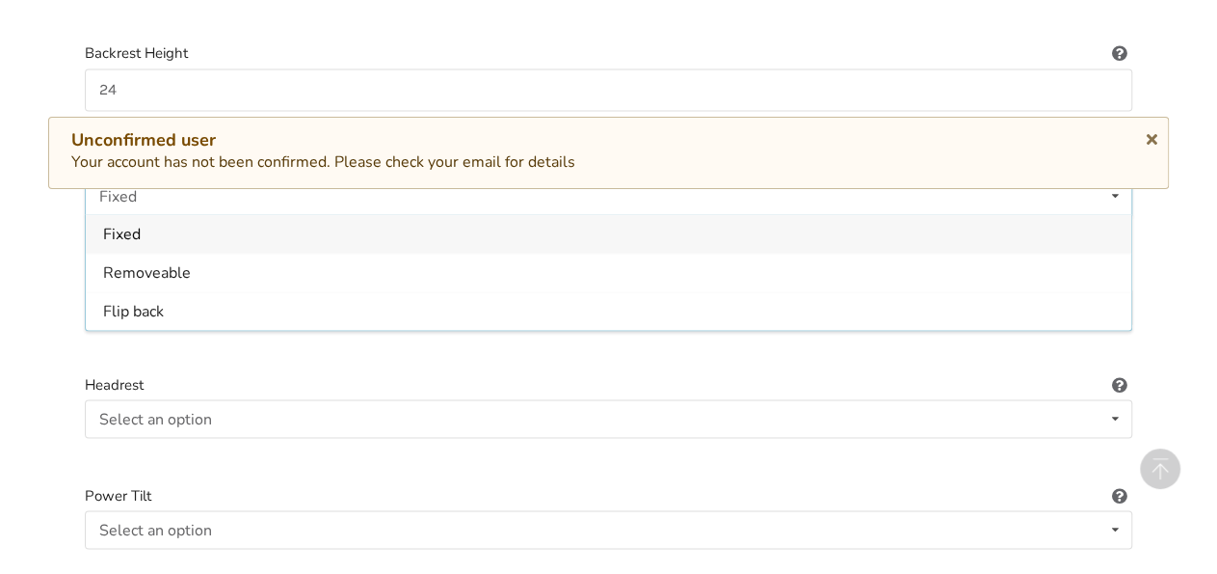
click at [153, 214] on div "Fixed" at bounding box center [609, 233] width 1046 height 39
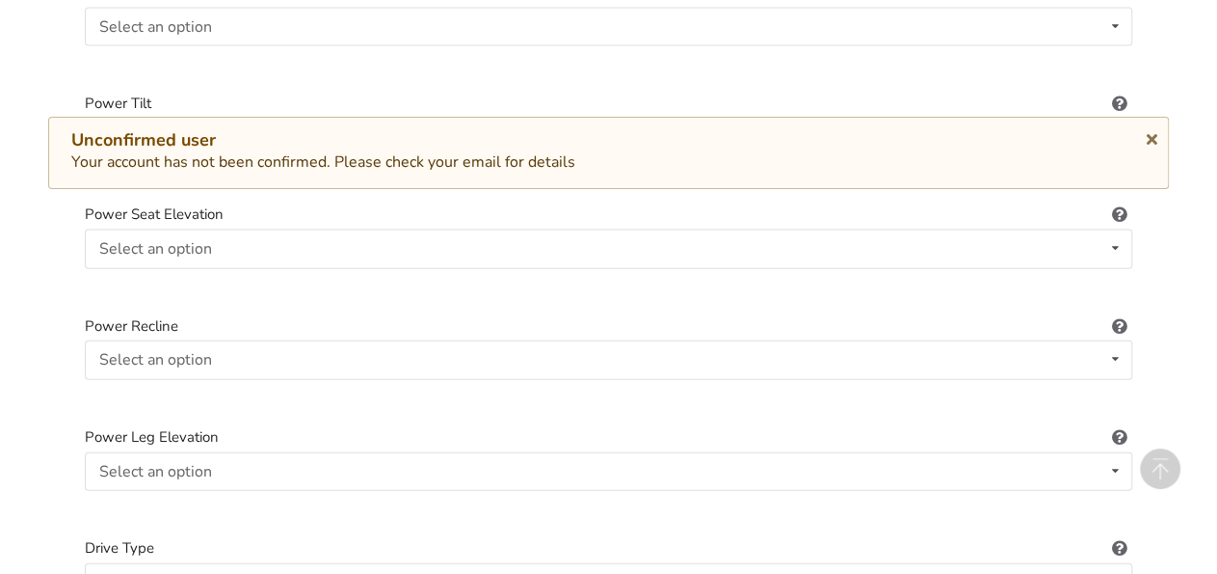
scroll to position [2160, 0]
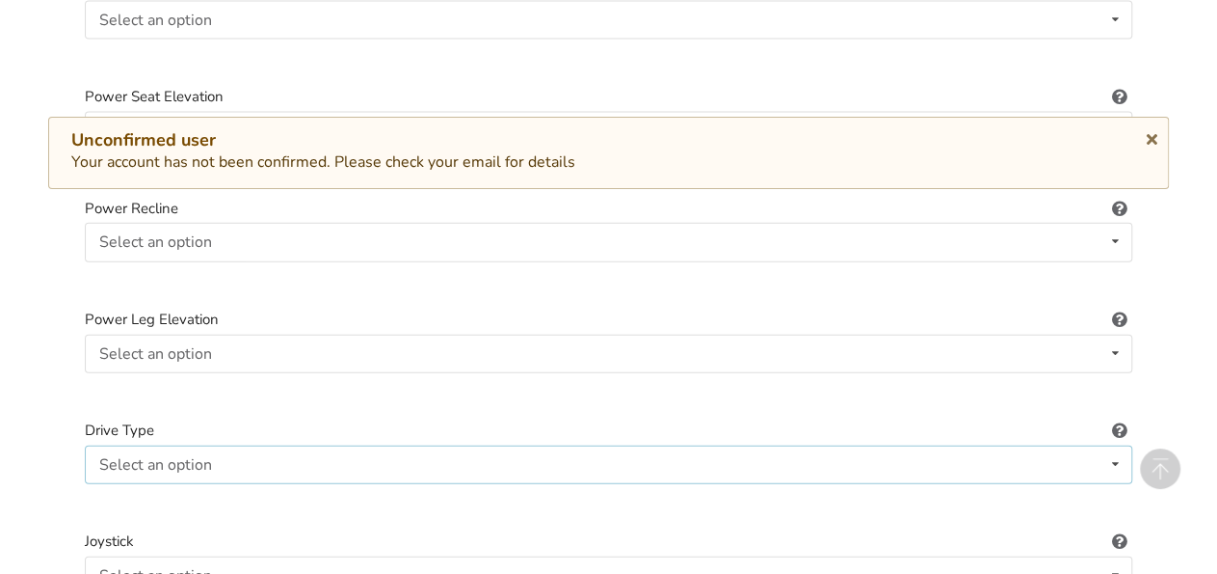
click at [1115, 446] on icon at bounding box center [1116, 464] width 28 height 36
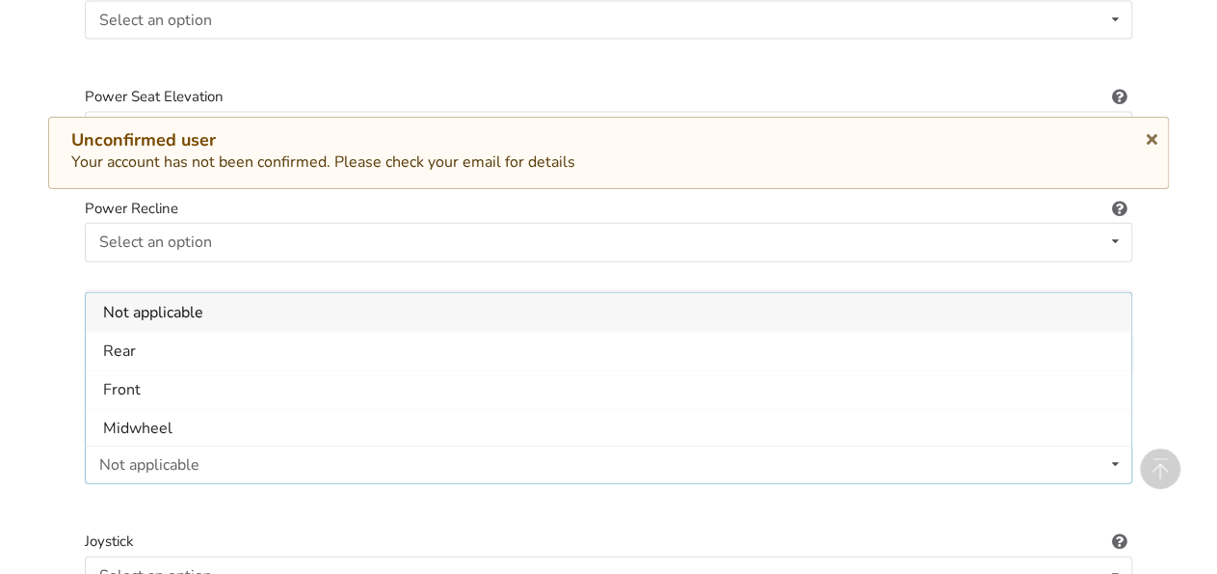
click at [182, 457] on div "Not applicable" at bounding box center [149, 464] width 100 height 15
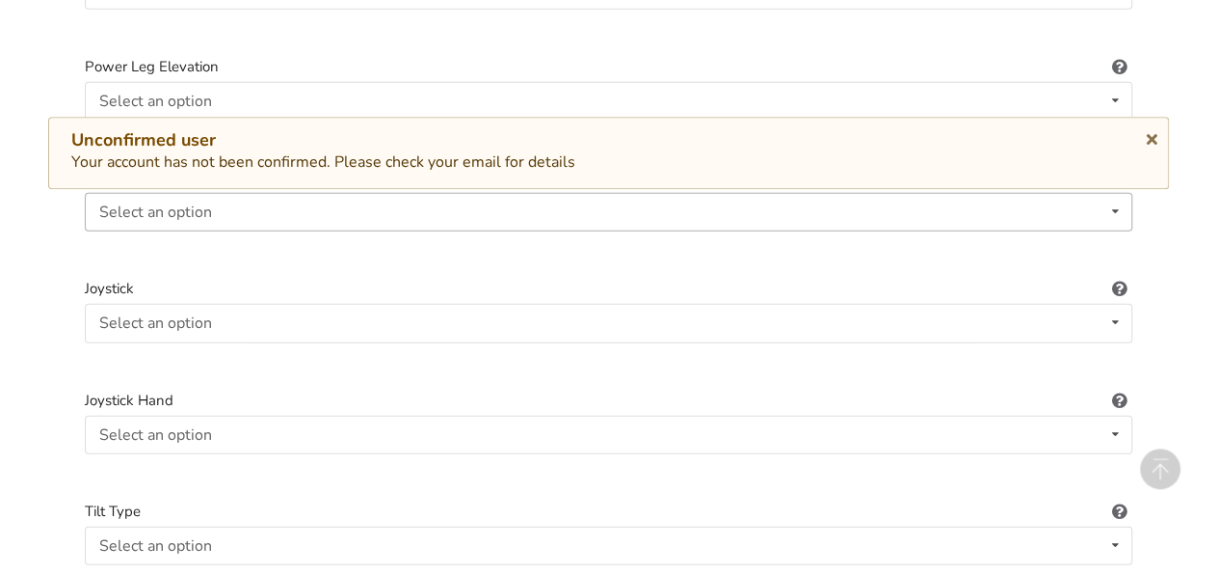
scroll to position [2415, 0]
click at [222, 302] on div "Select an option Not applicable Pin Mushroom cap Golf ball Goal post" at bounding box center [609, 321] width 1048 height 39
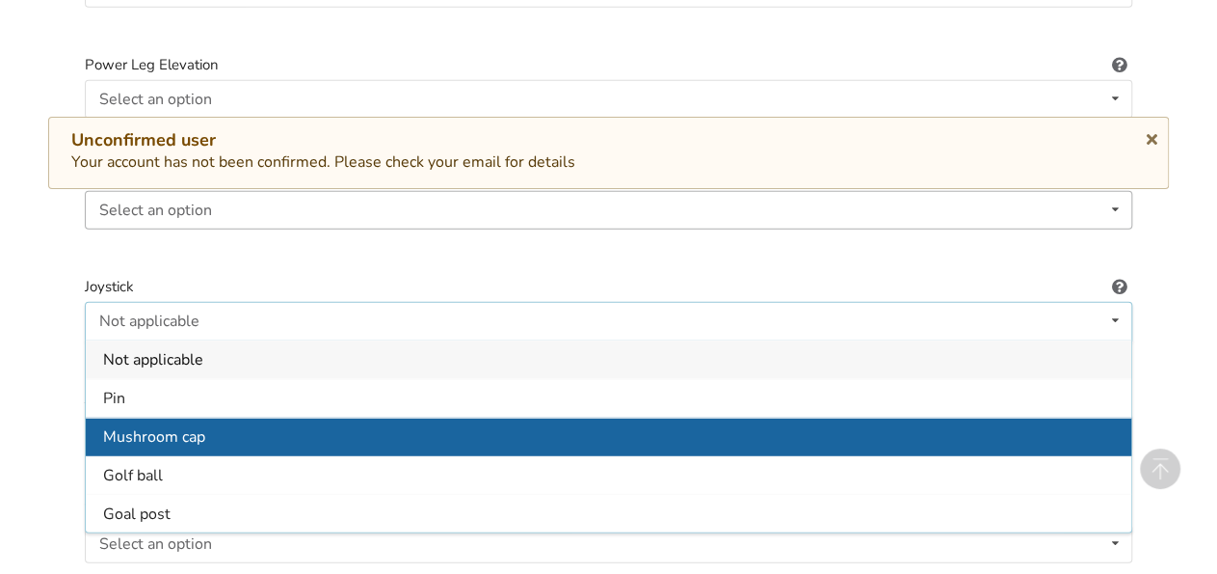
click at [202, 426] on span "Mushroom cap" at bounding box center [154, 436] width 102 height 21
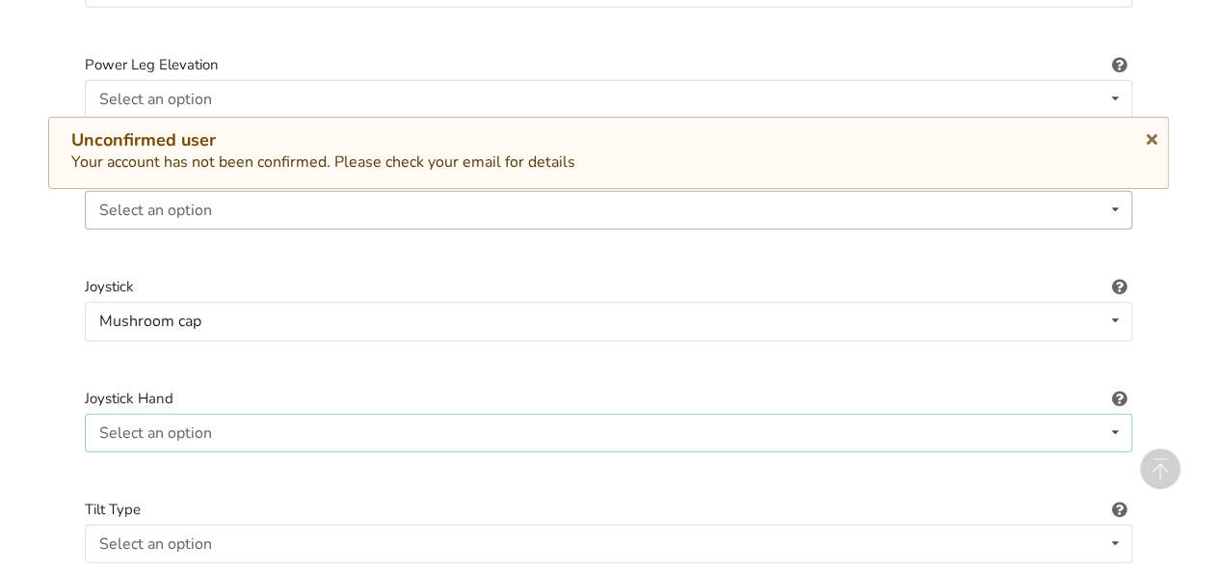
click at [1115, 414] on icon at bounding box center [1116, 432] width 28 height 36
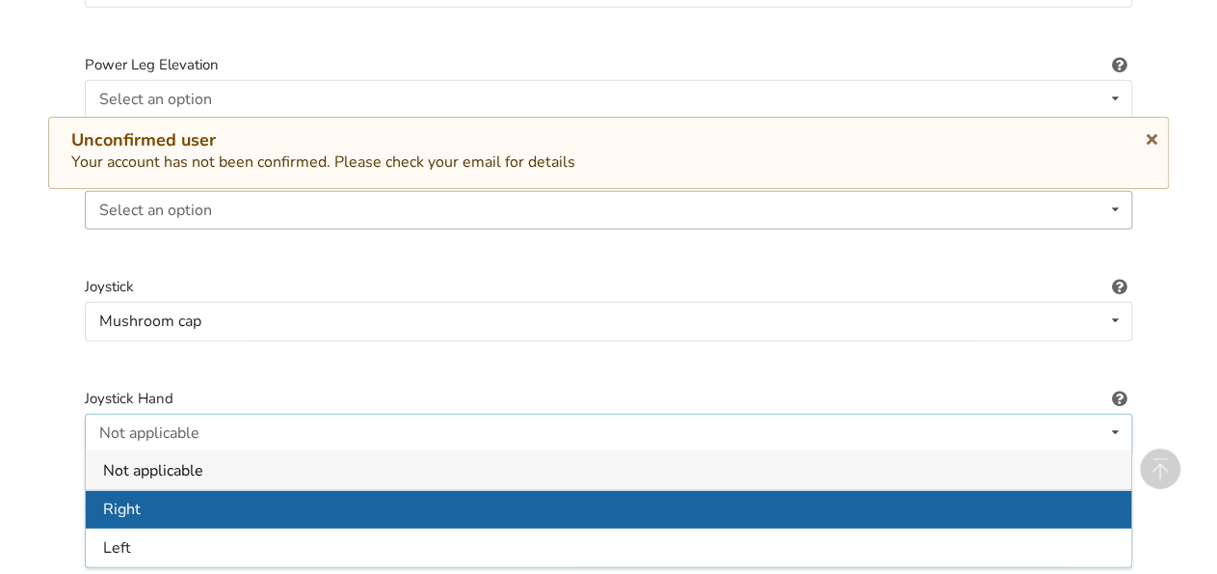
click at [173, 490] on div "Right" at bounding box center [609, 509] width 1046 height 39
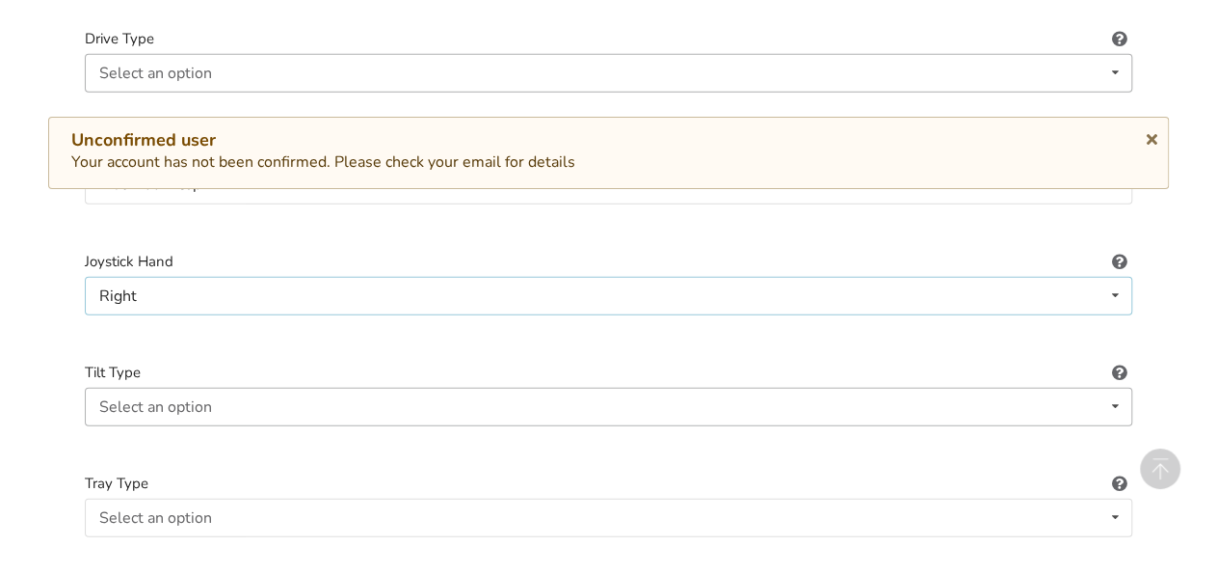
scroll to position [2669, 0]
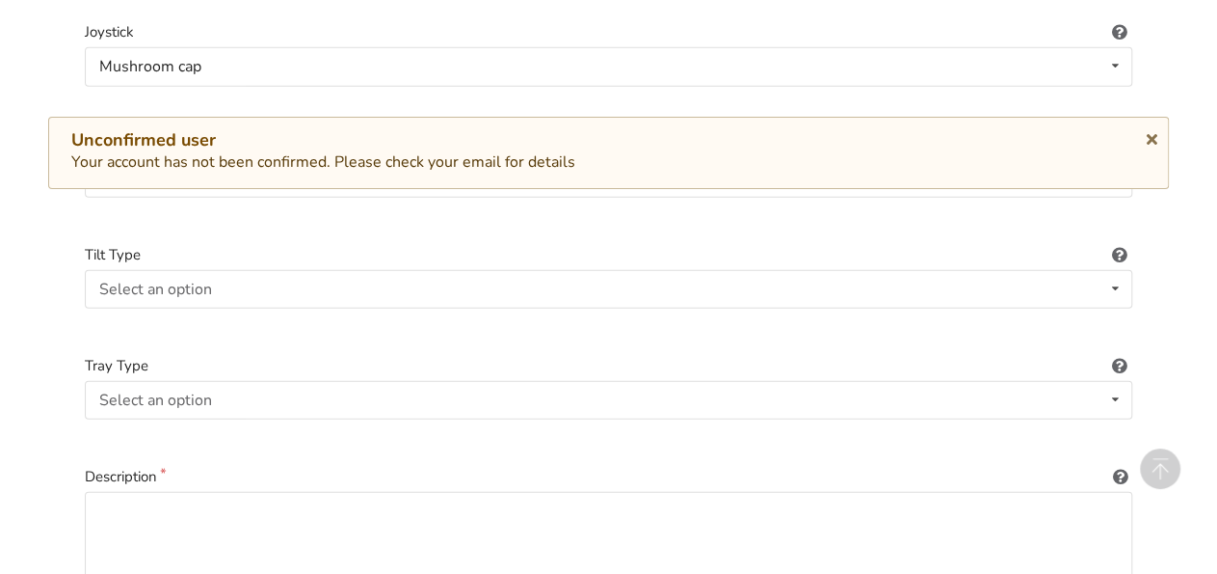
click at [173, 466] on label "Description" at bounding box center [609, 477] width 1048 height 22
click at [130, 466] on label "Description" at bounding box center [609, 477] width 1048 height 22
click at [191, 466] on label "Description" at bounding box center [609, 477] width 1048 height 22
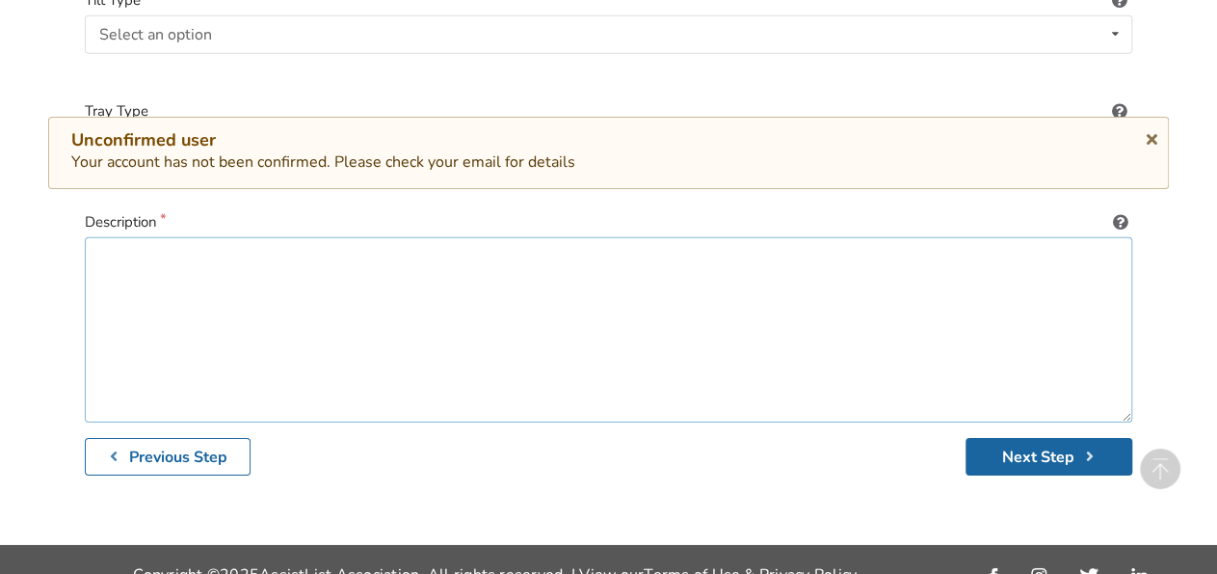
click at [119, 237] on textarea at bounding box center [609, 329] width 1048 height 185
click at [413, 239] on textarea "Quantm edge 6 used 5 years , brand new baztteries and charger only used 1 week" at bounding box center [609, 329] width 1048 height 185
click at [686, 246] on textarea "Quantm edge 6 used 5 years , brand new batteries and charger only used 1 week" at bounding box center [609, 329] width 1048 height 185
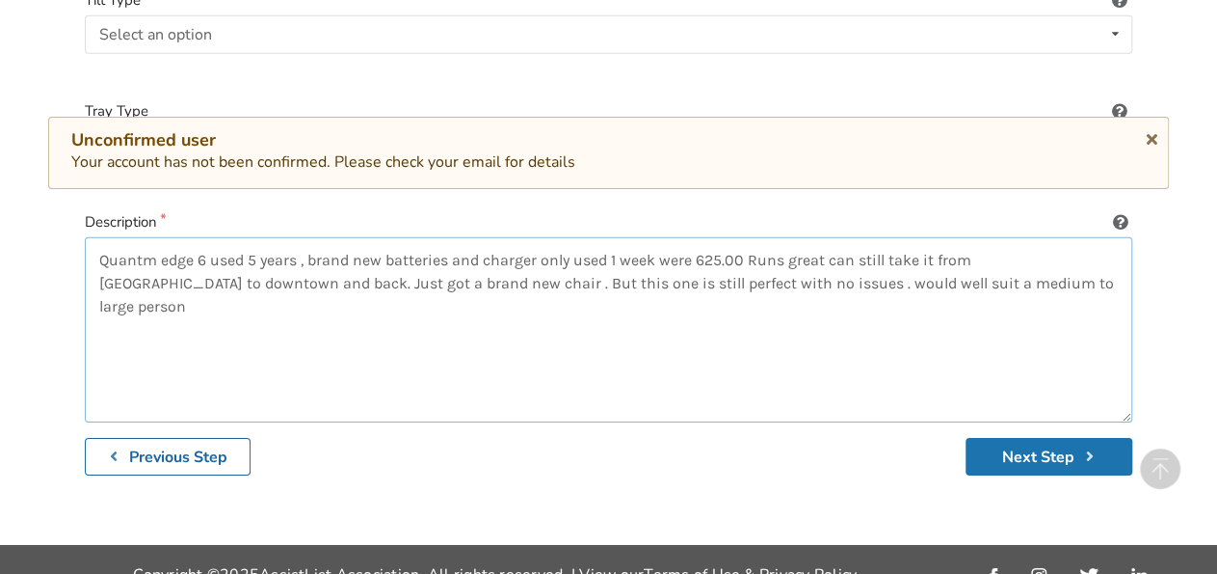
type textarea "Quantm edge 6 used 5 years , brand new batteries and charger only used 1 week w…"
click at [1013, 440] on button "Next Step" at bounding box center [1049, 457] width 167 height 38
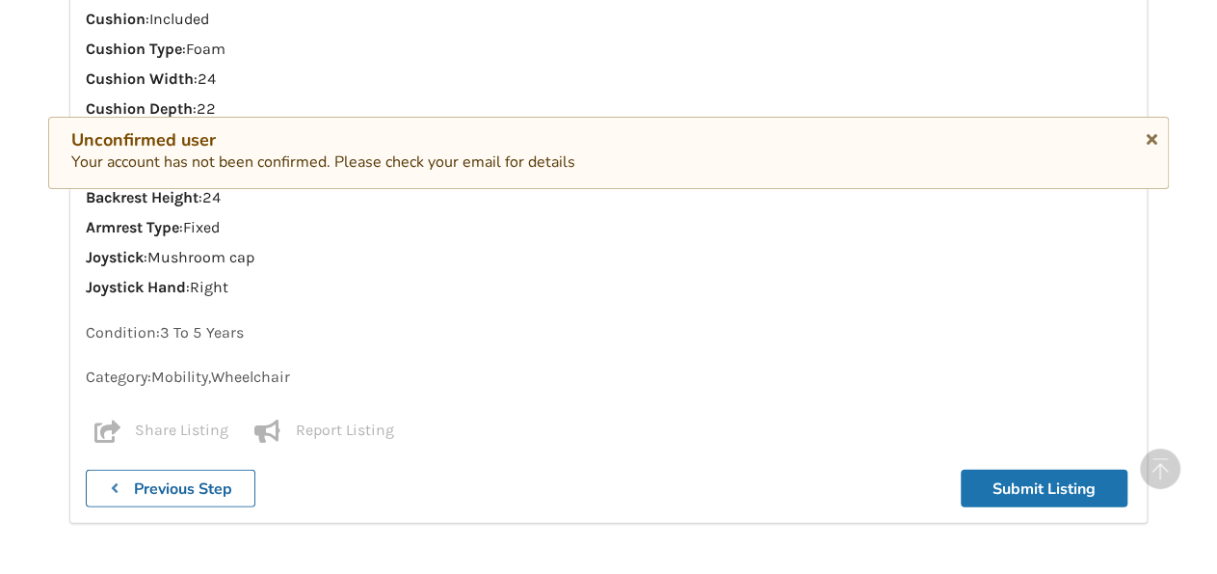
click at [1057, 469] on button "Submit Listing" at bounding box center [1044, 488] width 167 height 38
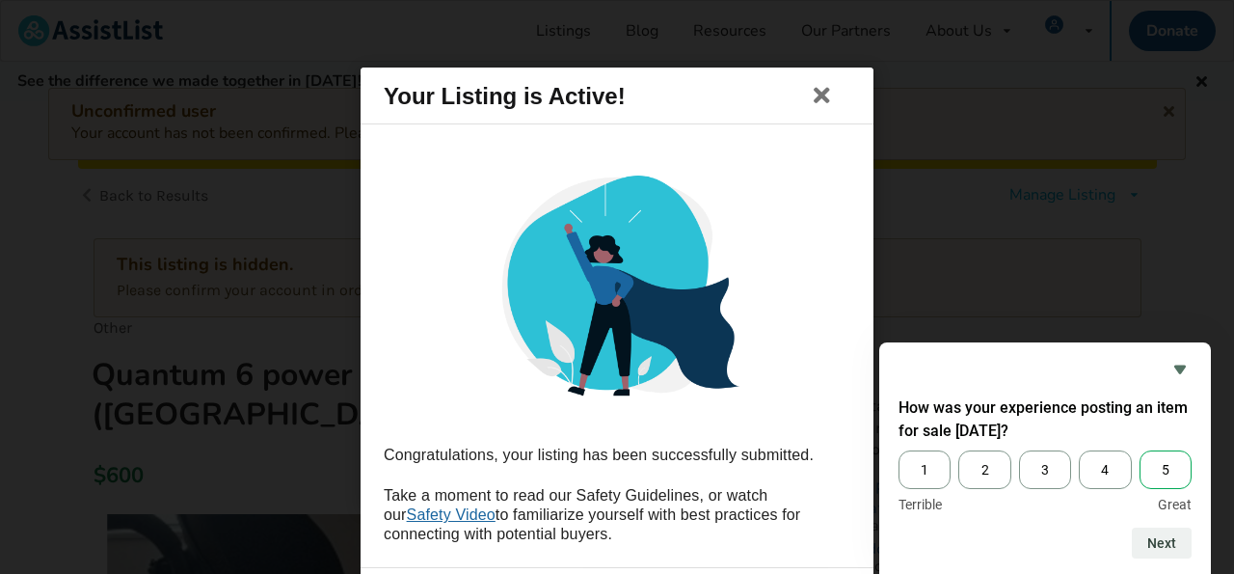
click at [1172, 476] on span "5" at bounding box center [1165, 469] width 52 height 39
click at [1139, 450] on input "5" at bounding box center [1139, 450] width 0 height 0
click at [1158, 541] on button "Next" at bounding box center [1162, 542] width 60 height 31
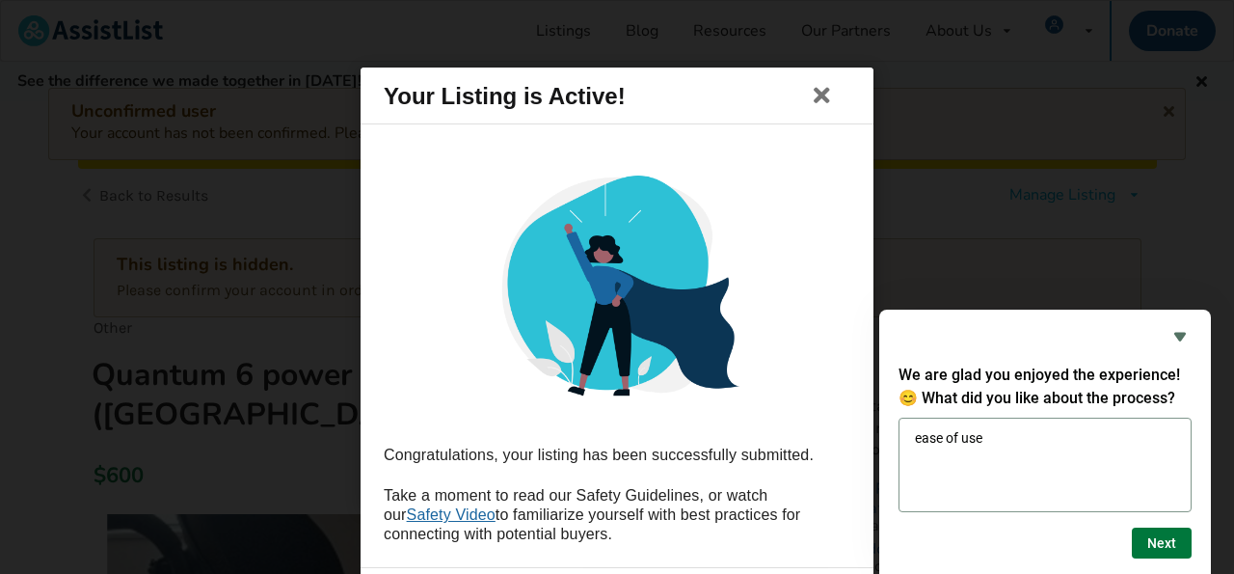
type textarea "ease of use"
click at [1152, 550] on button "Next" at bounding box center [1162, 542] width 60 height 31
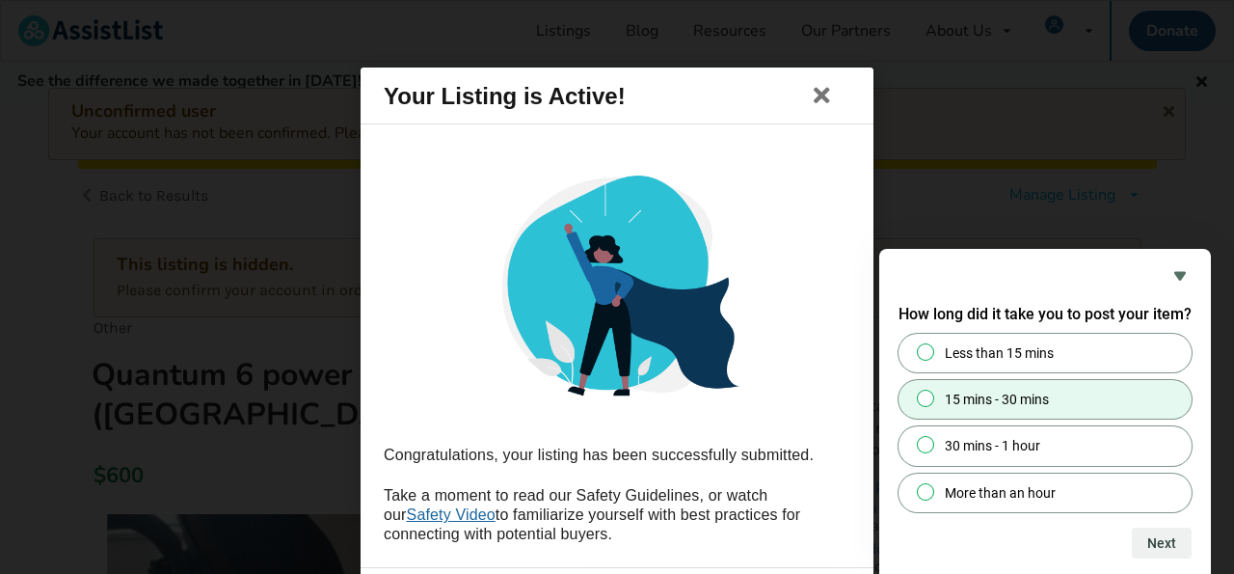
click at [1081, 390] on label "15 mins - 30 mins" at bounding box center [1044, 399] width 293 height 39
click at [932, 392] on input "15 mins - 30 mins" at bounding box center [926, 398] width 13 height 13
radio input "true"
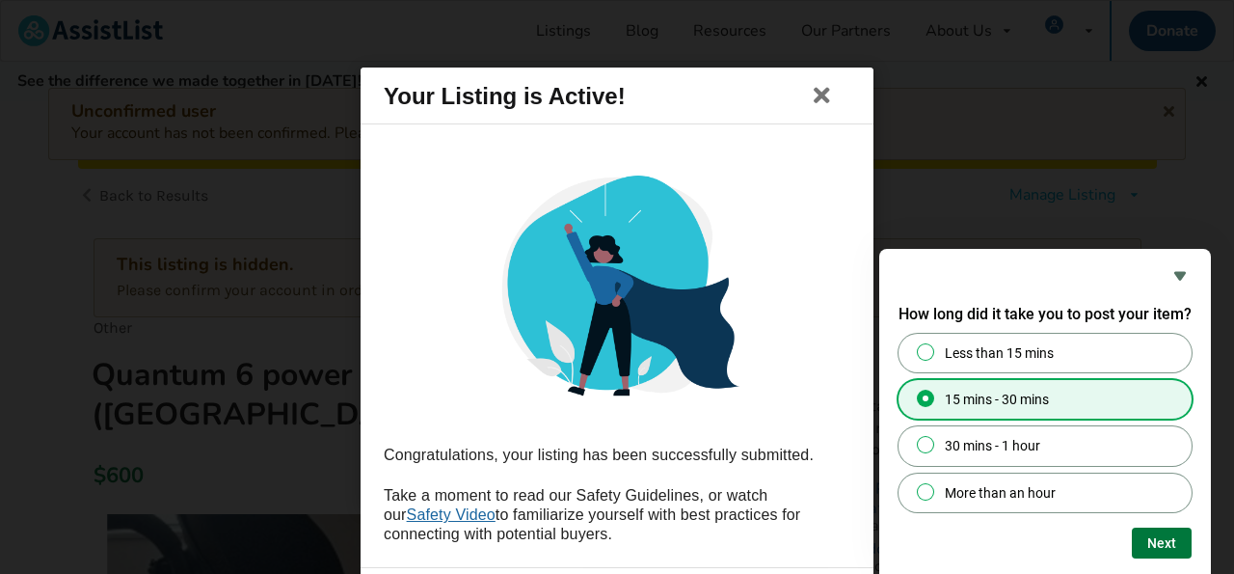
click at [1151, 550] on button "Next" at bounding box center [1162, 542] width 60 height 31
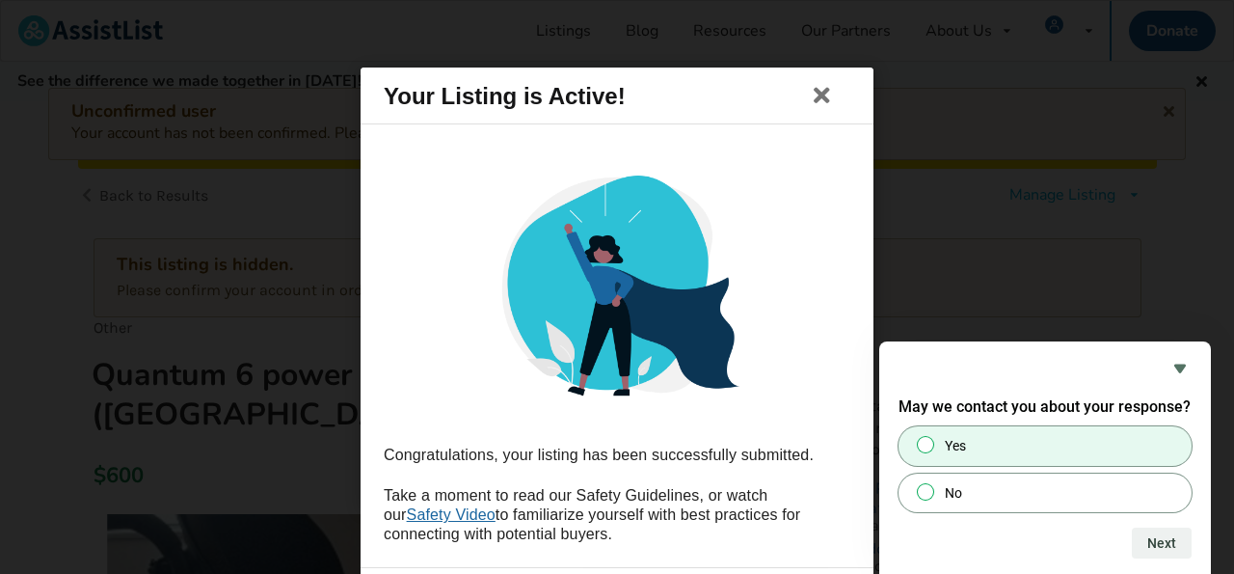
click at [1027, 444] on label "Yes" at bounding box center [1044, 445] width 293 height 39
click at [932, 444] on input "Yes" at bounding box center [926, 445] width 13 height 13
radio input "true"
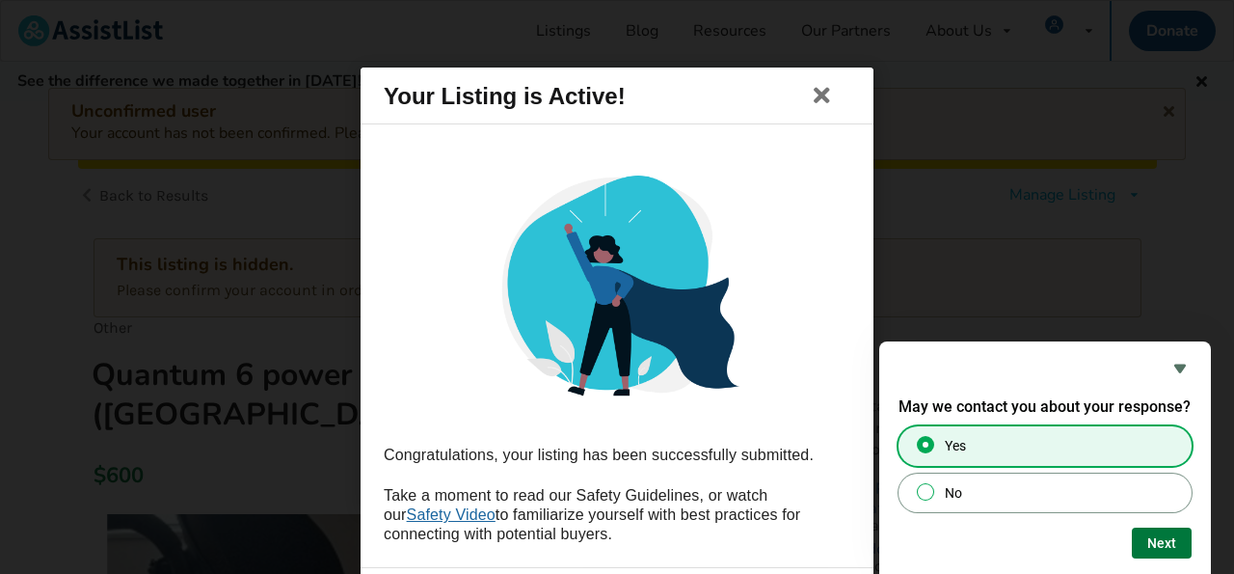
click at [1168, 547] on button "Next" at bounding box center [1162, 542] width 60 height 31
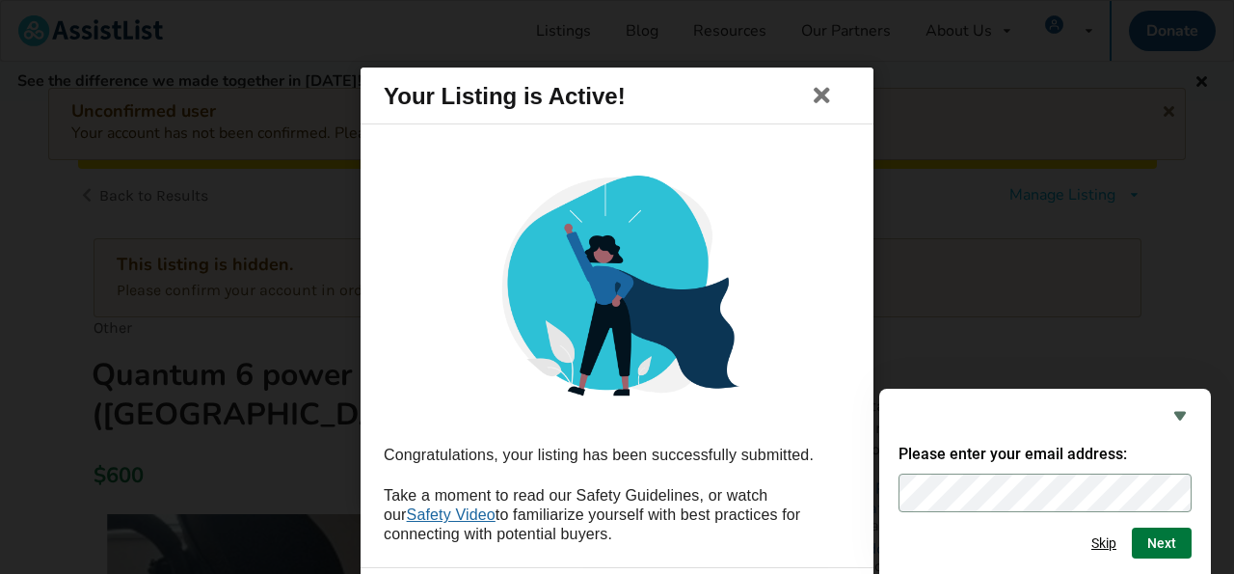
click at [1153, 534] on button "Next" at bounding box center [1162, 542] width 60 height 31
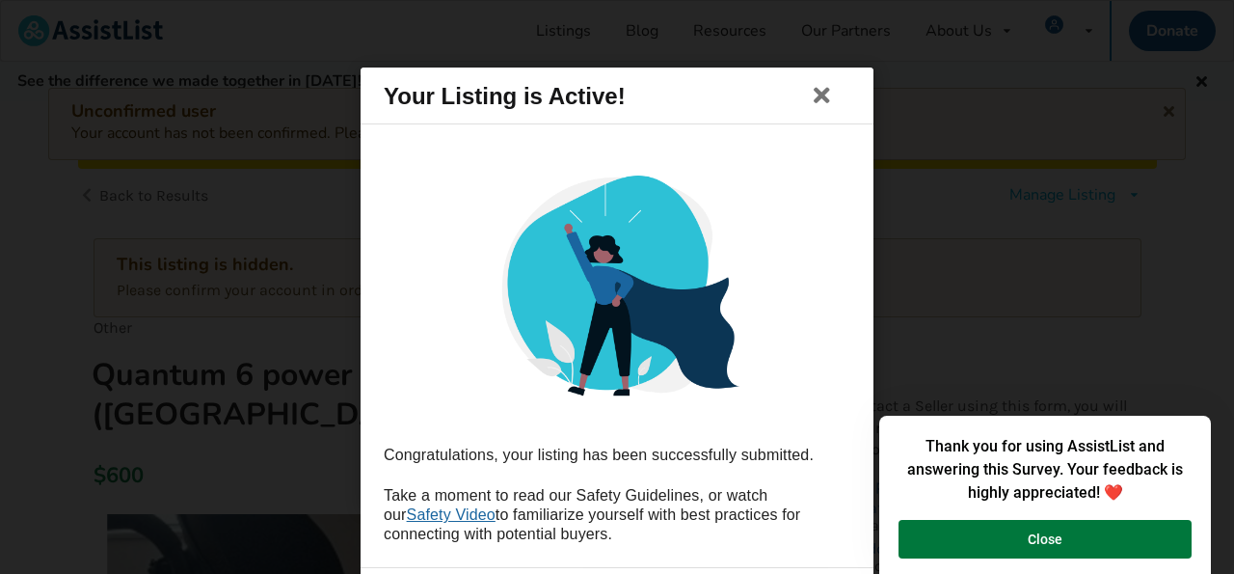
click at [1037, 540] on button "Close" at bounding box center [1044, 539] width 293 height 39
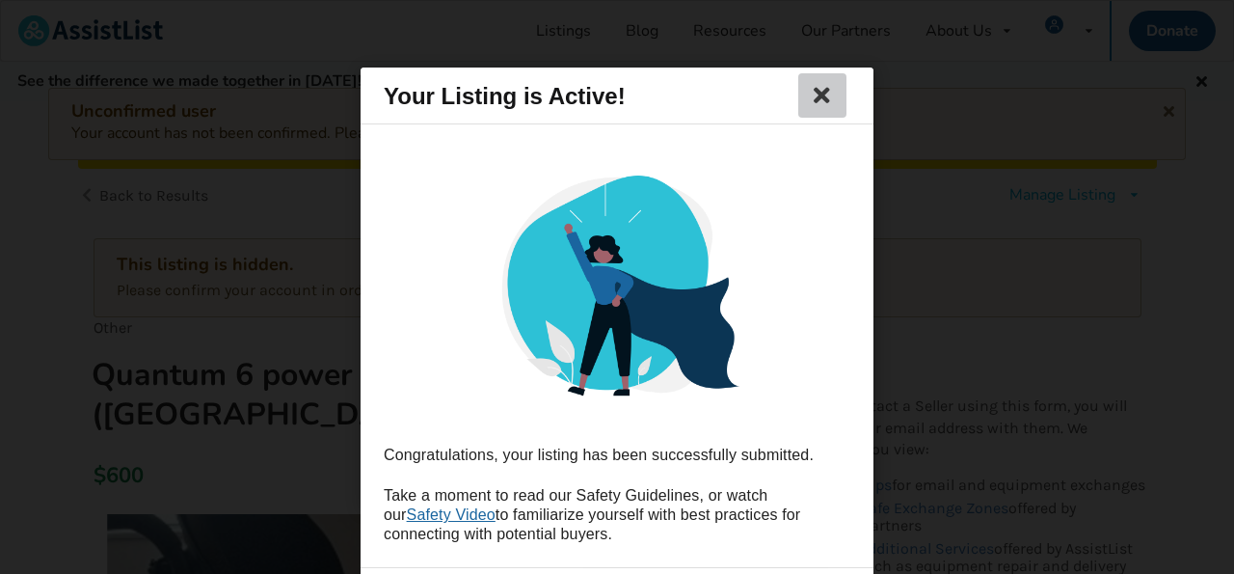
click at [824, 93] on icon at bounding box center [822, 95] width 27 height 23
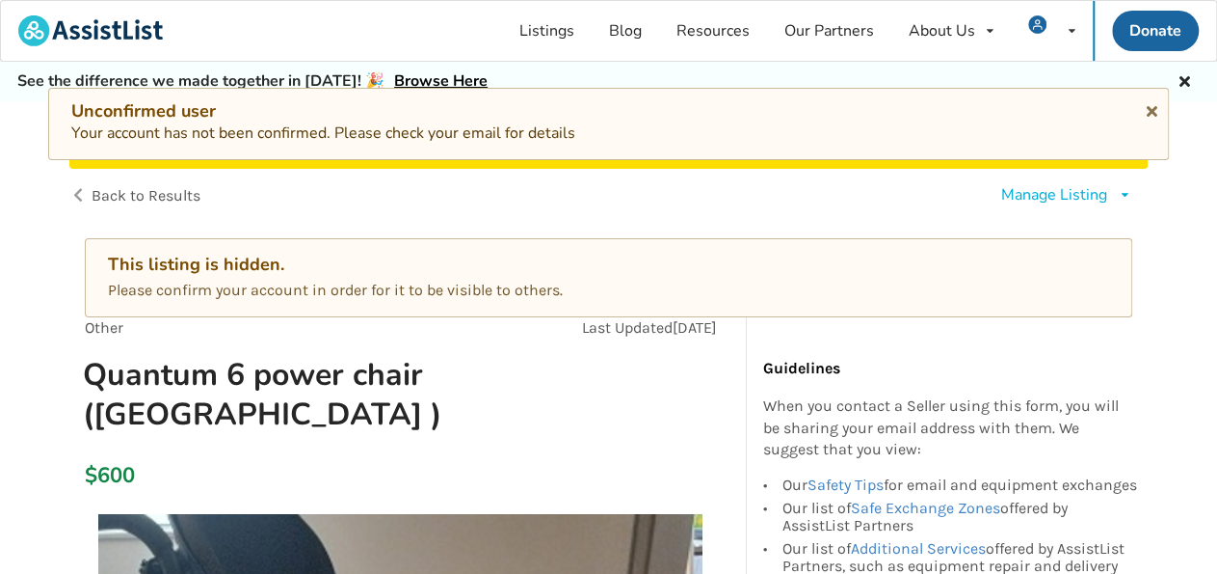
click at [1080, 198] on div "Manage Listing" at bounding box center [1054, 195] width 106 height 22
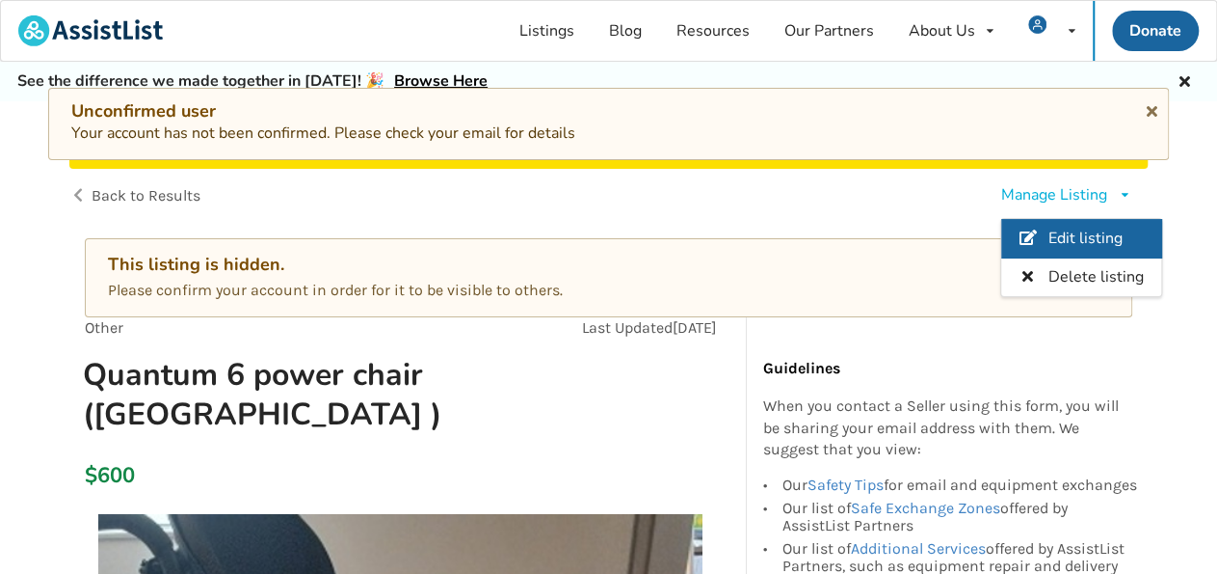
click at [1099, 230] on span "Edit listing" at bounding box center [1086, 238] width 74 height 21
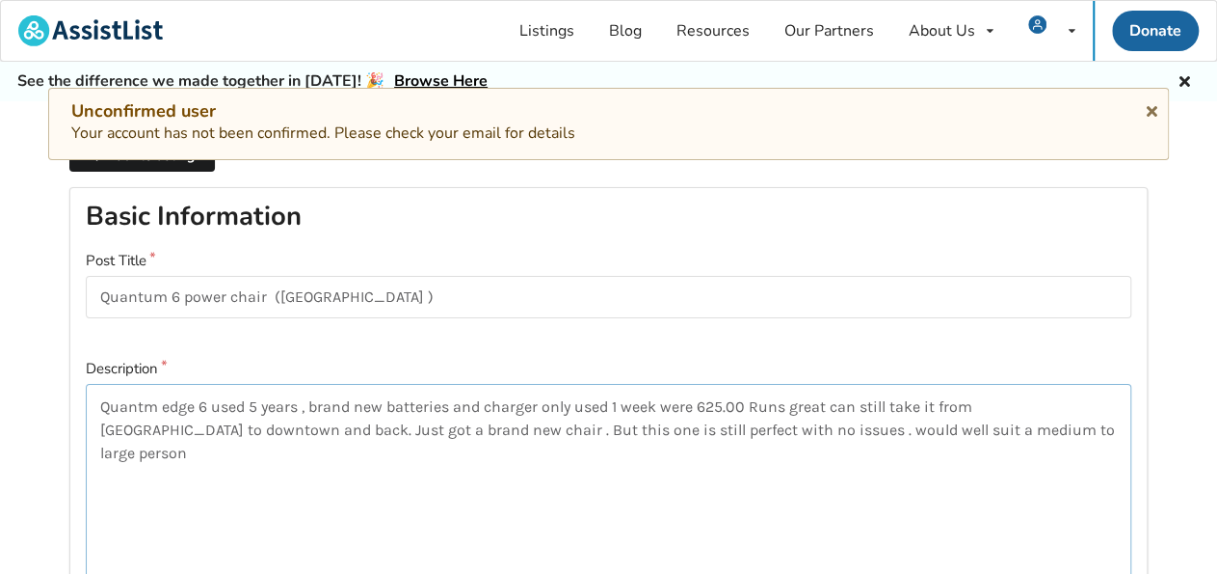
drag, startPoint x: 1065, startPoint y: 431, endPoint x: 1167, endPoint y: 427, distance: 102.2
click at [1065, 432] on textarea "Quantm edge 6 used 5 years , brand new batteries and charger only used 1 week w…" at bounding box center [609, 511] width 1046 height 254
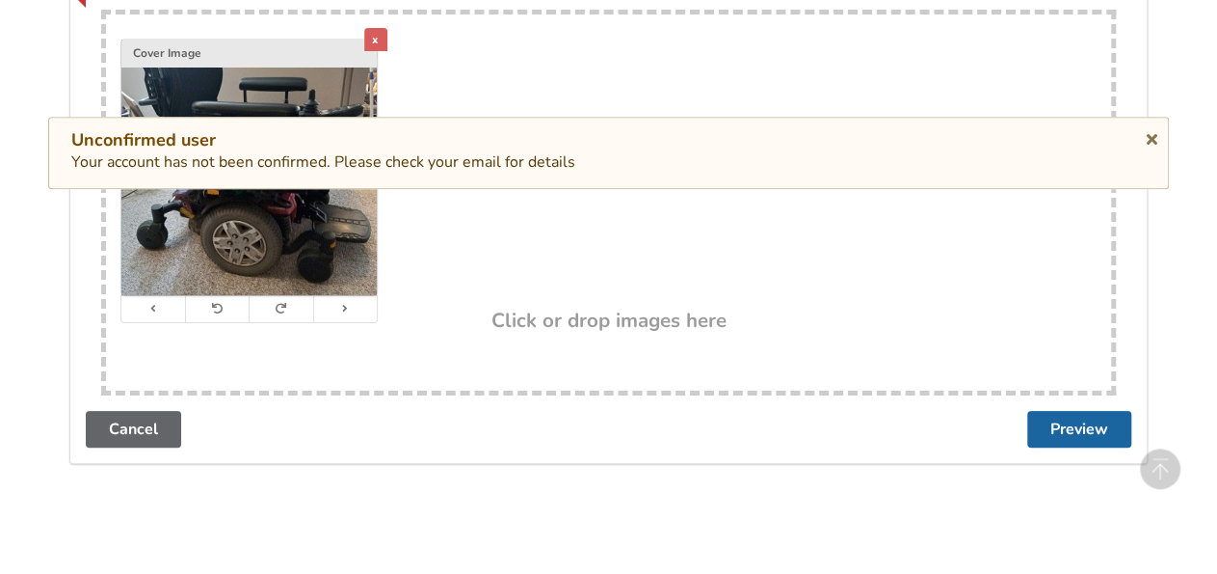
scroll to position [3775, 0]
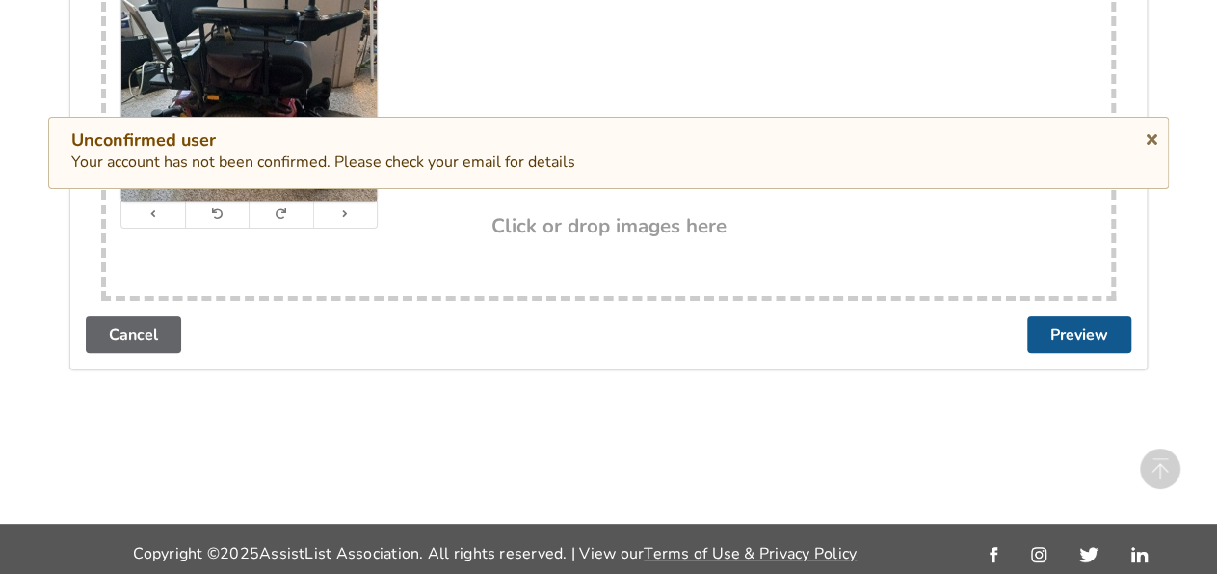
type textarea "Quantm edge 6 used 5 years , brand new batteries and charger only used 1 week w…"
click at [1079, 332] on button "Preview" at bounding box center [1080, 334] width 104 height 37
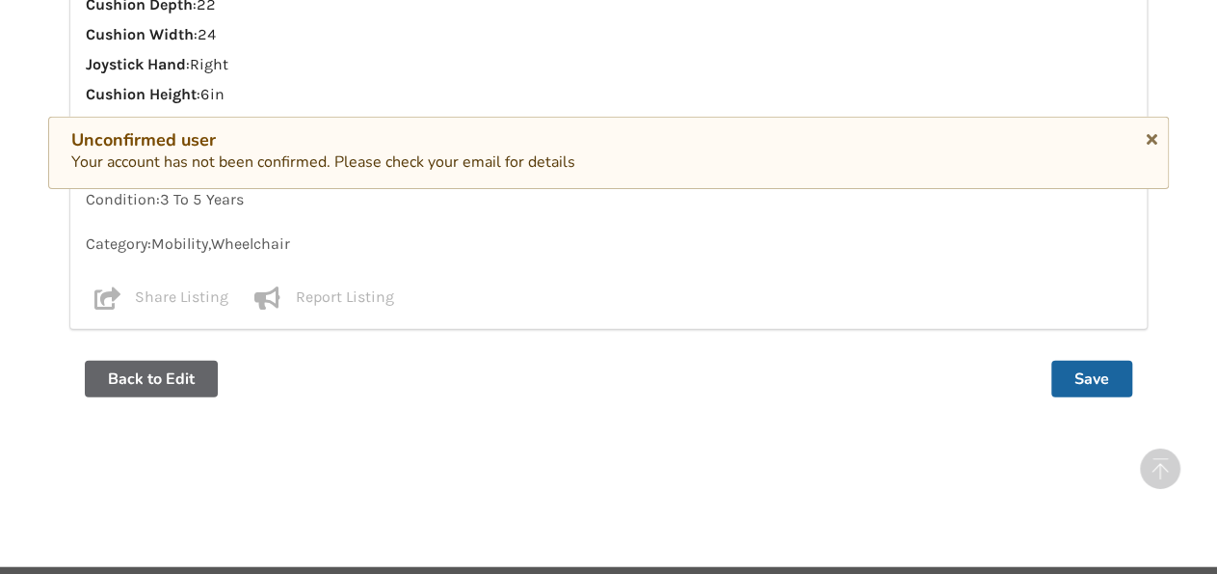
scroll to position [2019, 0]
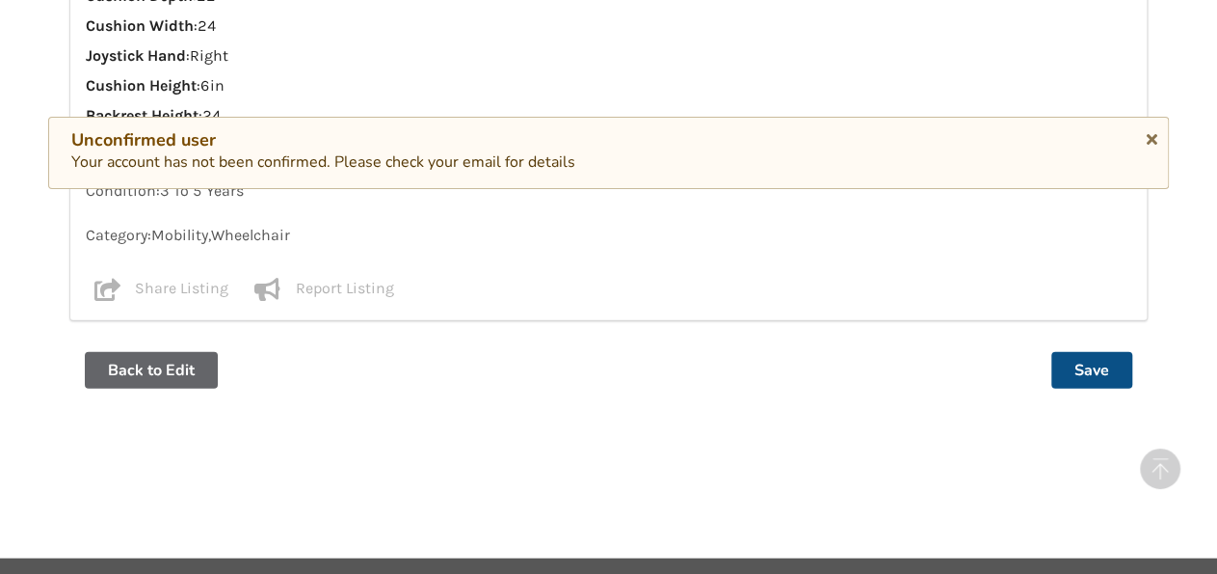
click at [1102, 352] on button "Save" at bounding box center [1092, 370] width 81 height 37
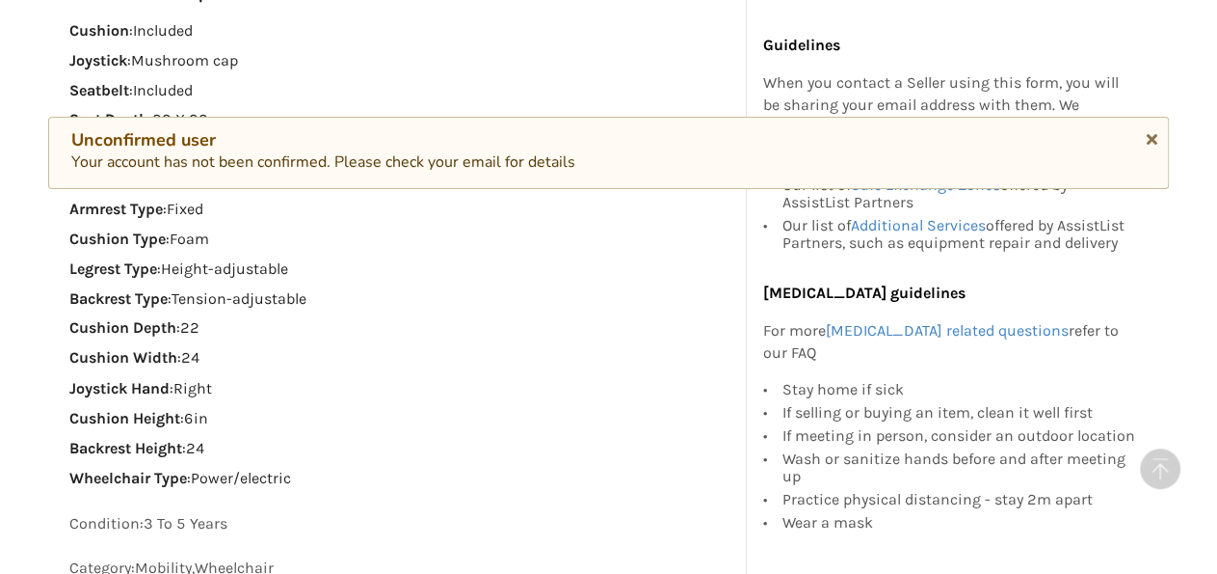
scroll to position [1527, 0]
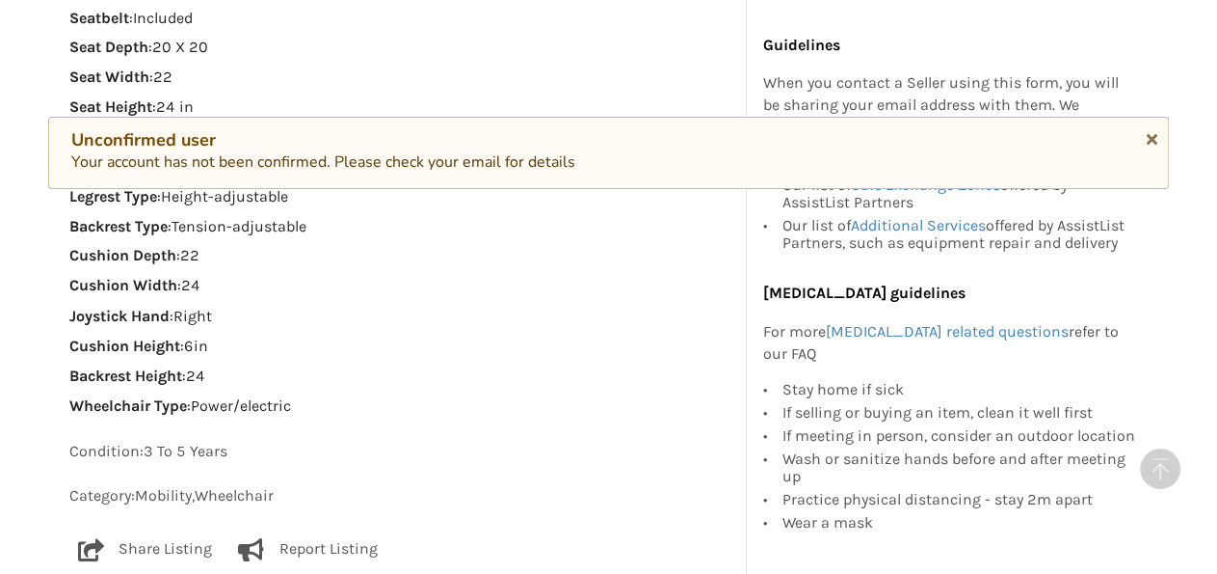
click at [147, 537] on p "Share Listing" at bounding box center [165, 548] width 93 height 23
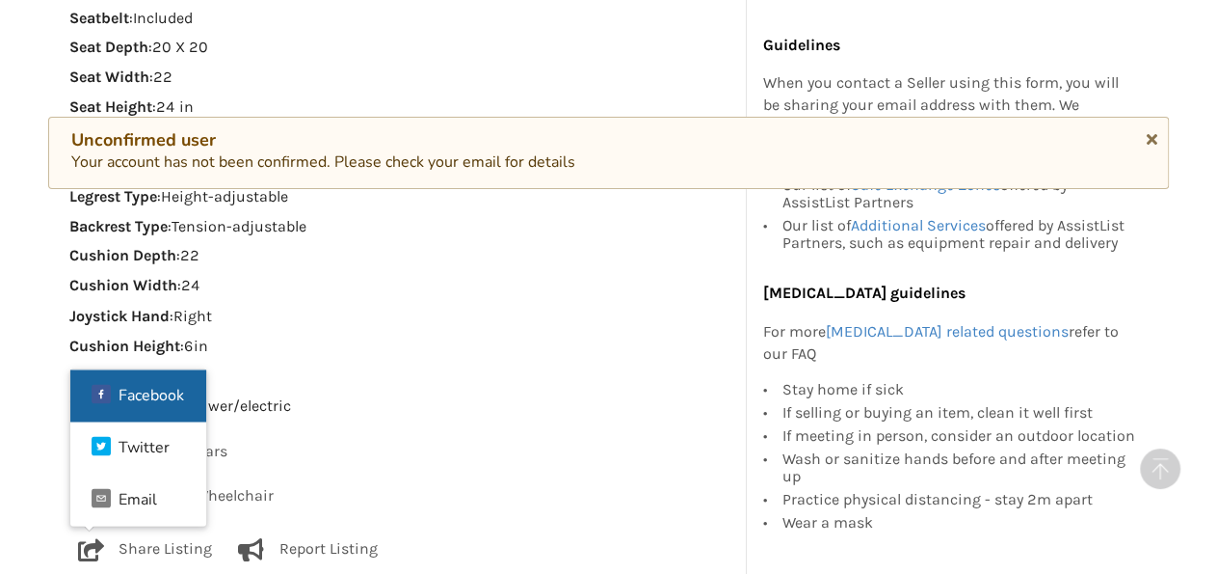
click at [161, 387] on div "Facebook" at bounding box center [152, 394] width 66 height 15
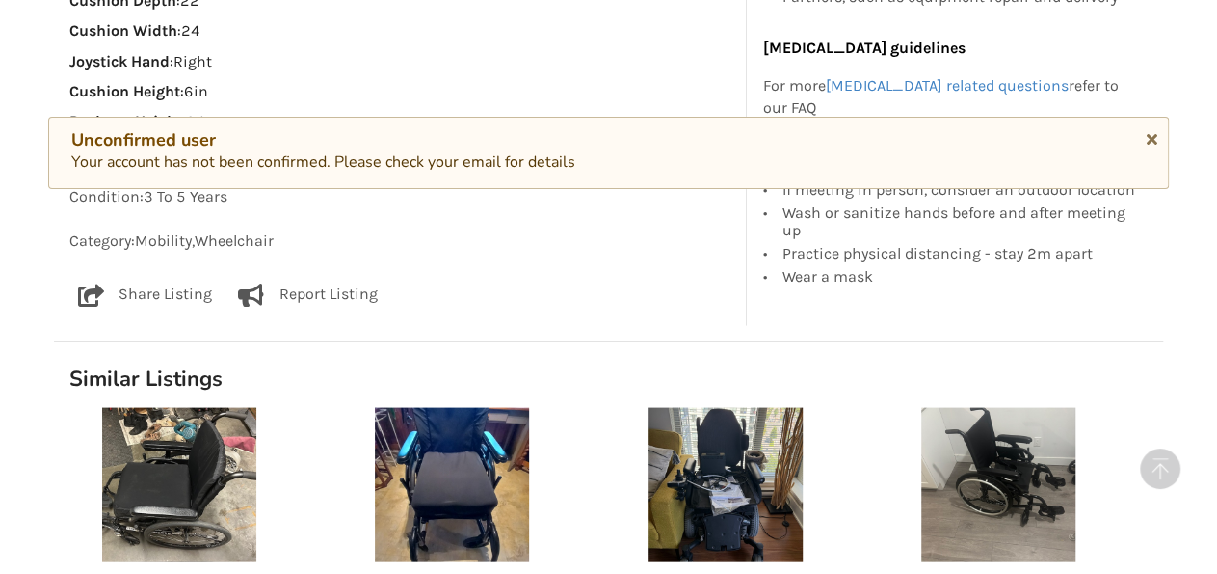
scroll to position [2007, 0]
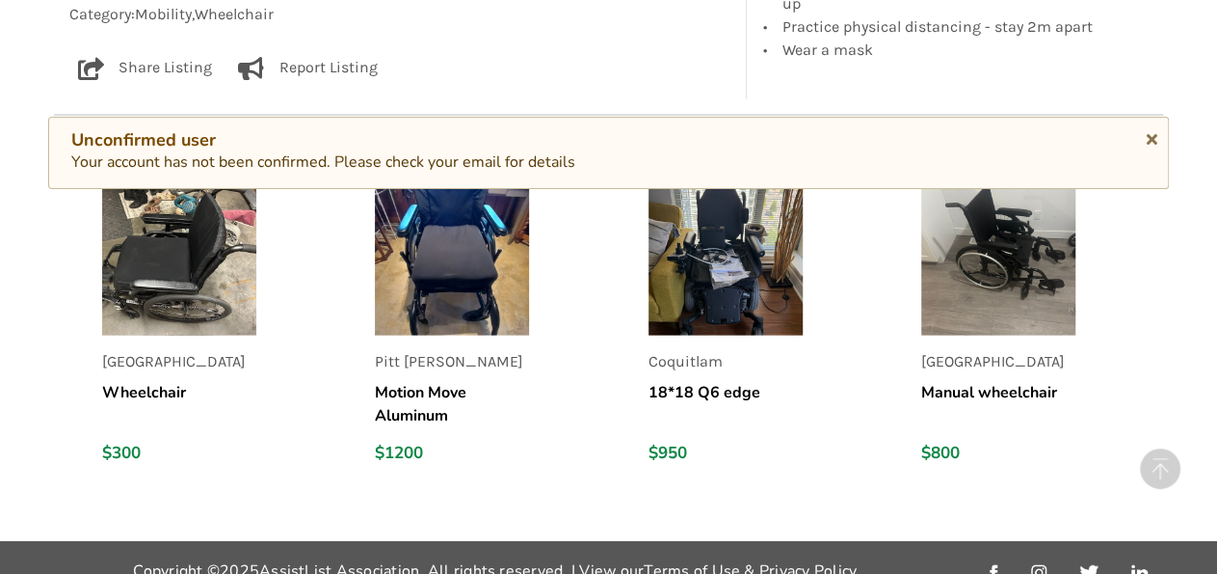
click at [791, 560] on link "Terms of Use & Privacy Policy" at bounding box center [750, 570] width 213 height 21
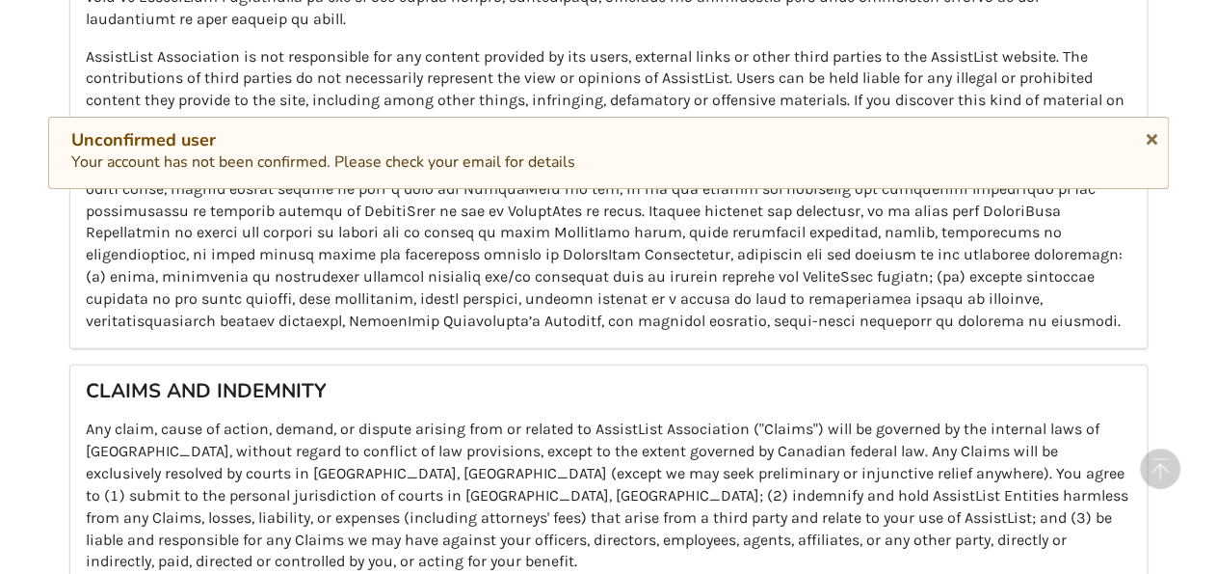
scroll to position [136, 0]
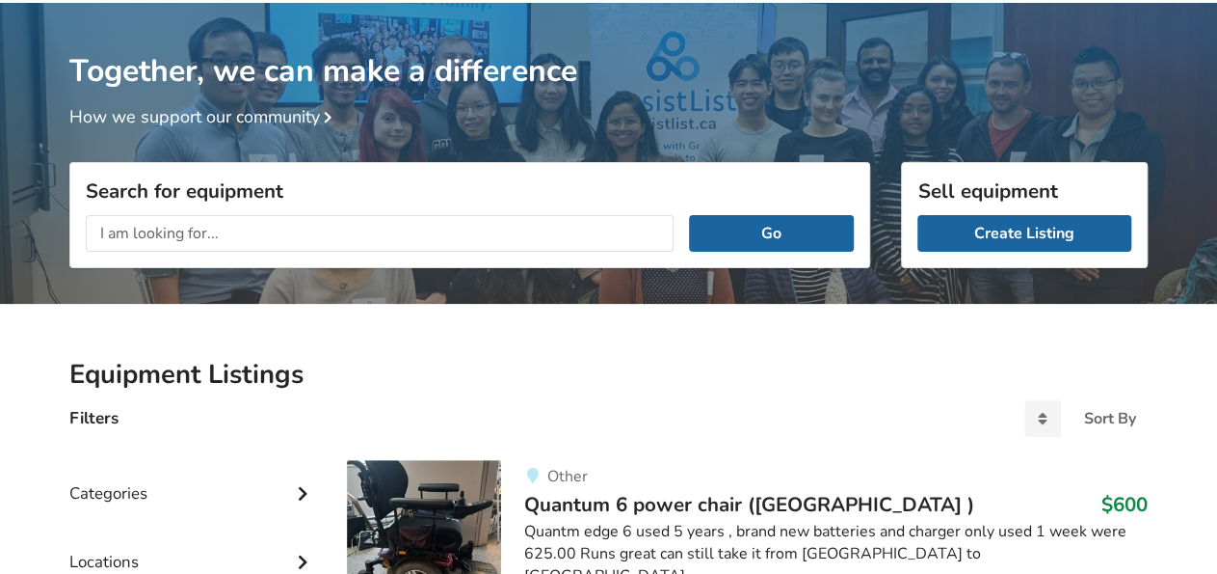
scroll to position [353, 0]
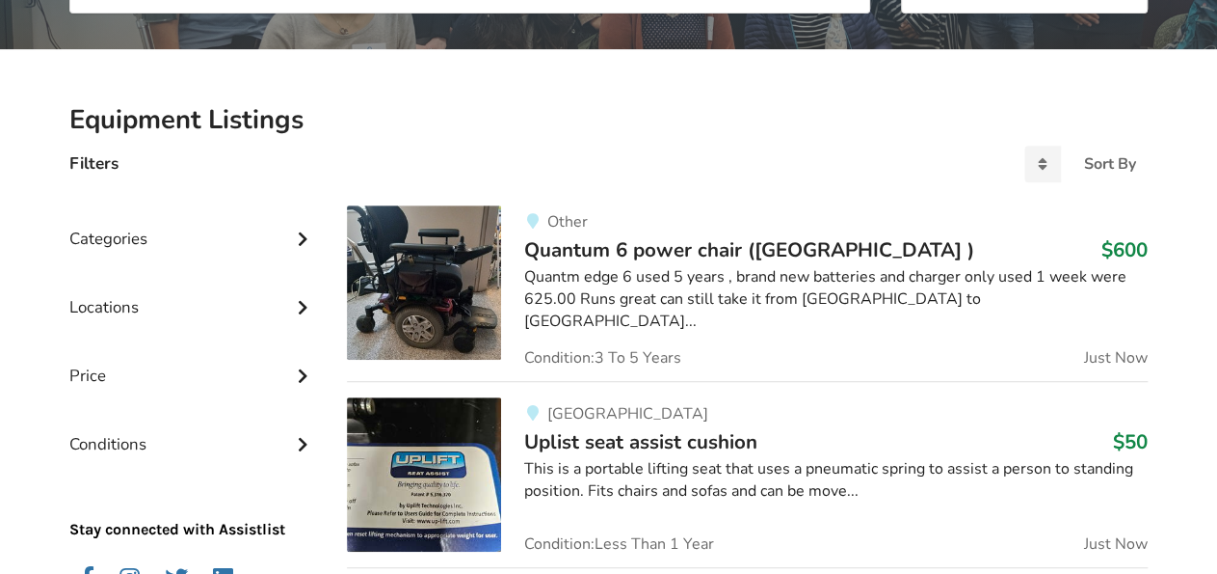
click at [419, 281] on img at bounding box center [424, 282] width 154 height 154
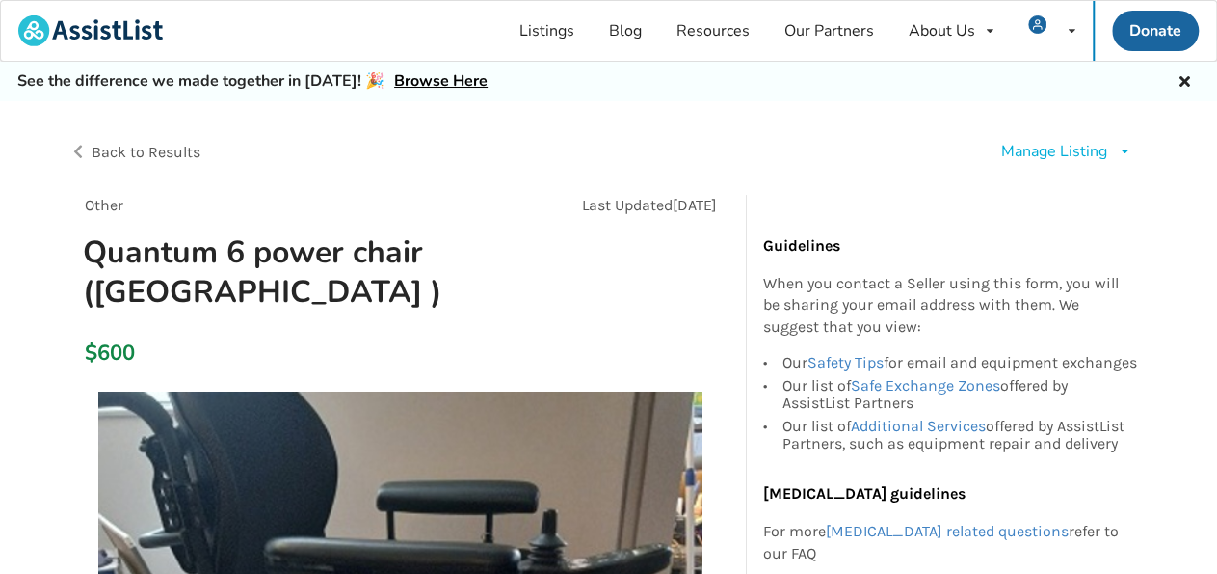
click at [1087, 147] on div "Manage Listing" at bounding box center [1054, 152] width 106 height 22
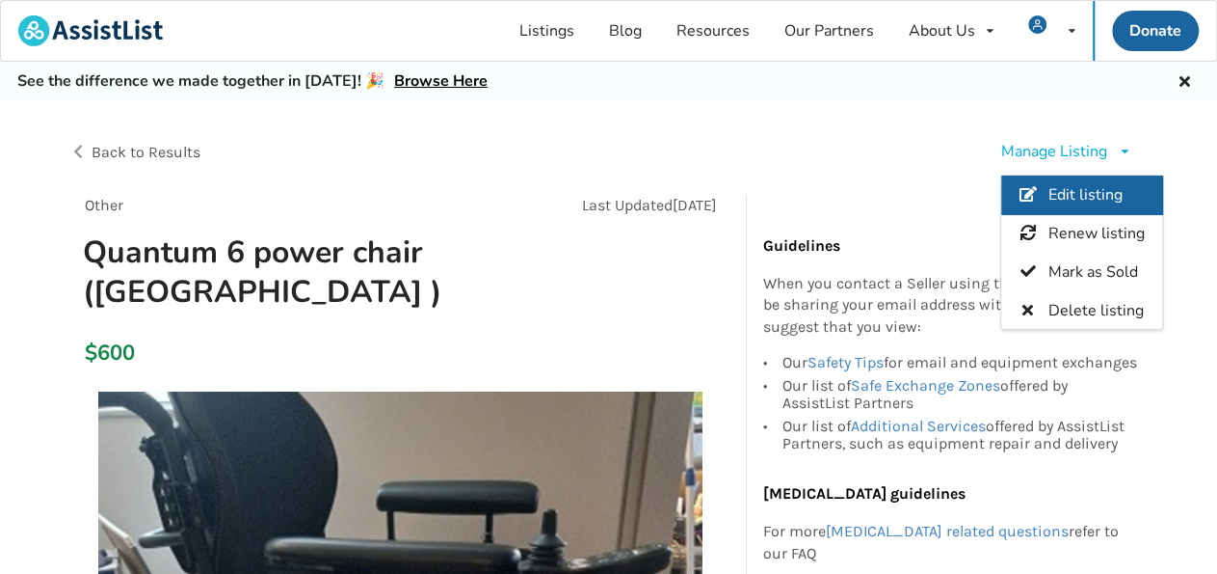
click at [1092, 190] on span "Edit listing" at bounding box center [1086, 194] width 74 height 21
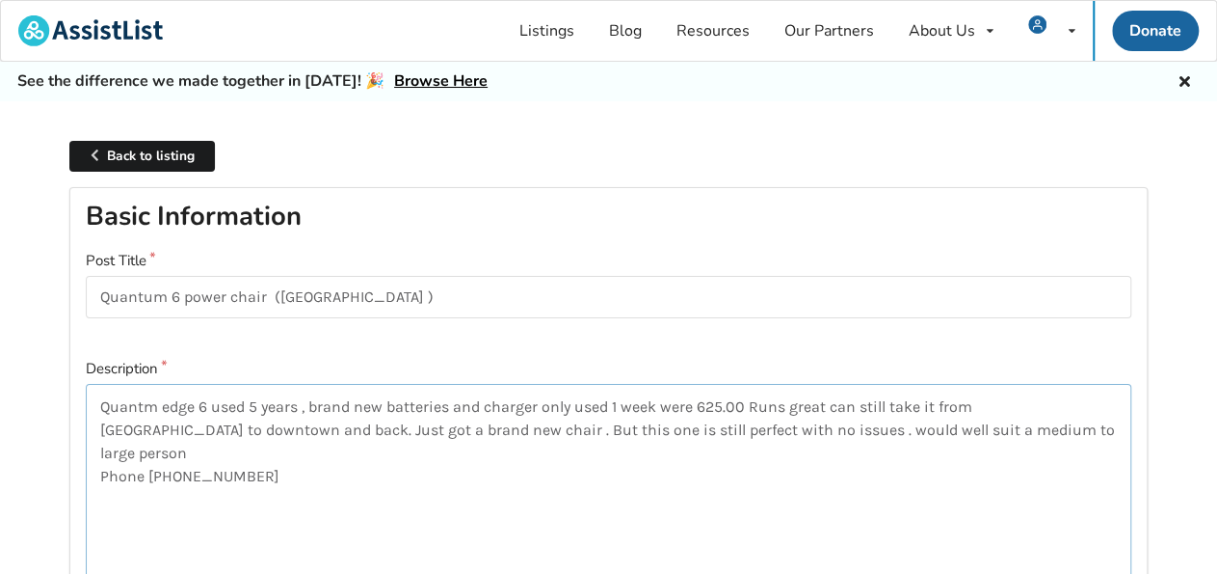
click at [1046, 425] on textarea "Quantm edge 6 used 5 years , brand new batteries and charger only used 1 week w…" at bounding box center [609, 511] width 1046 height 254
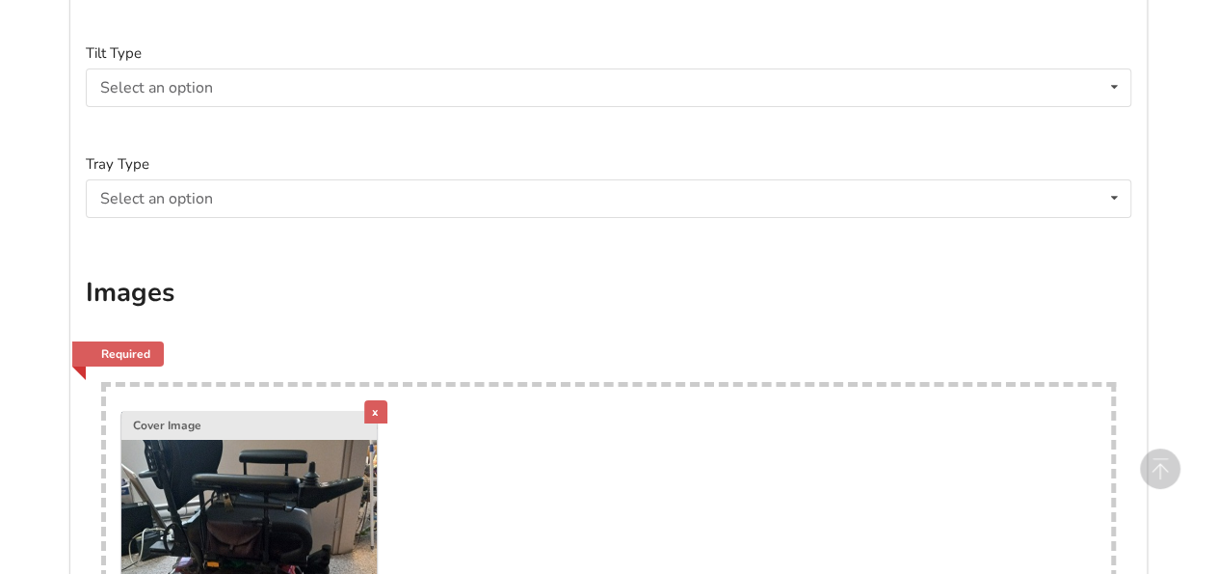
scroll to position [3775, 0]
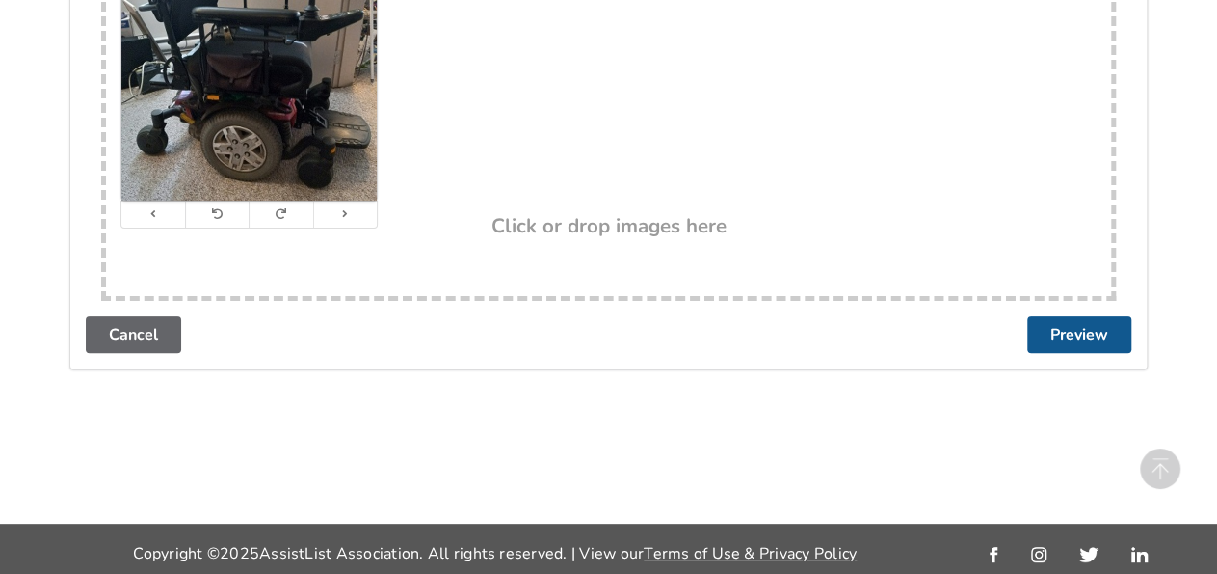
type textarea "Quantm edge 6 used 5 years , brand new batteries and charger only used 1 week w…"
click at [1075, 331] on button "Preview" at bounding box center [1080, 334] width 104 height 37
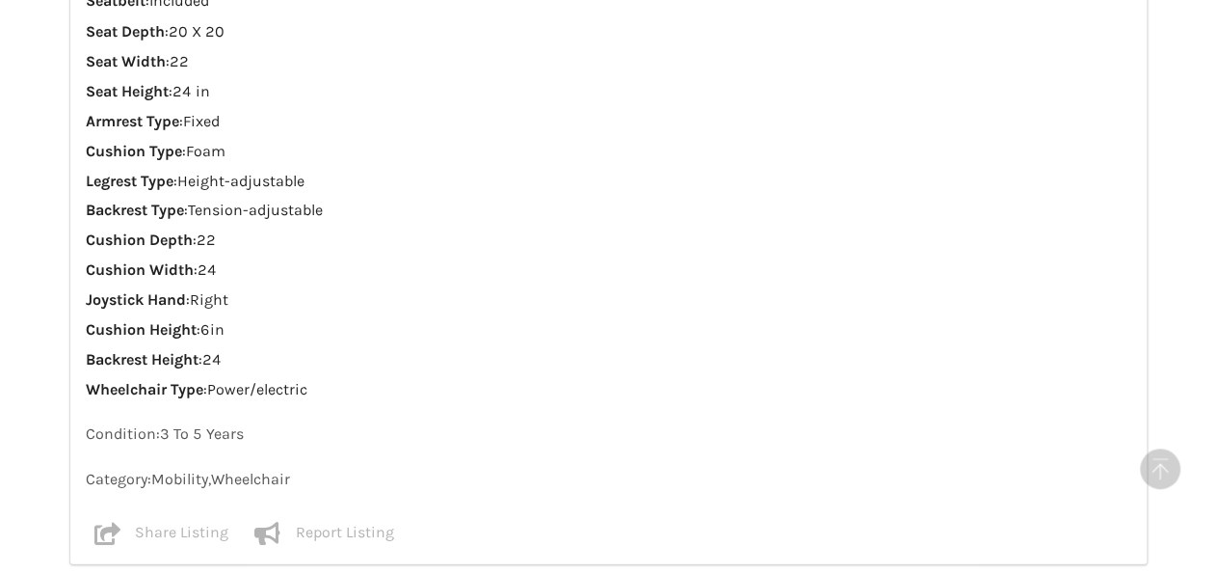
scroll to position [2019, 0]
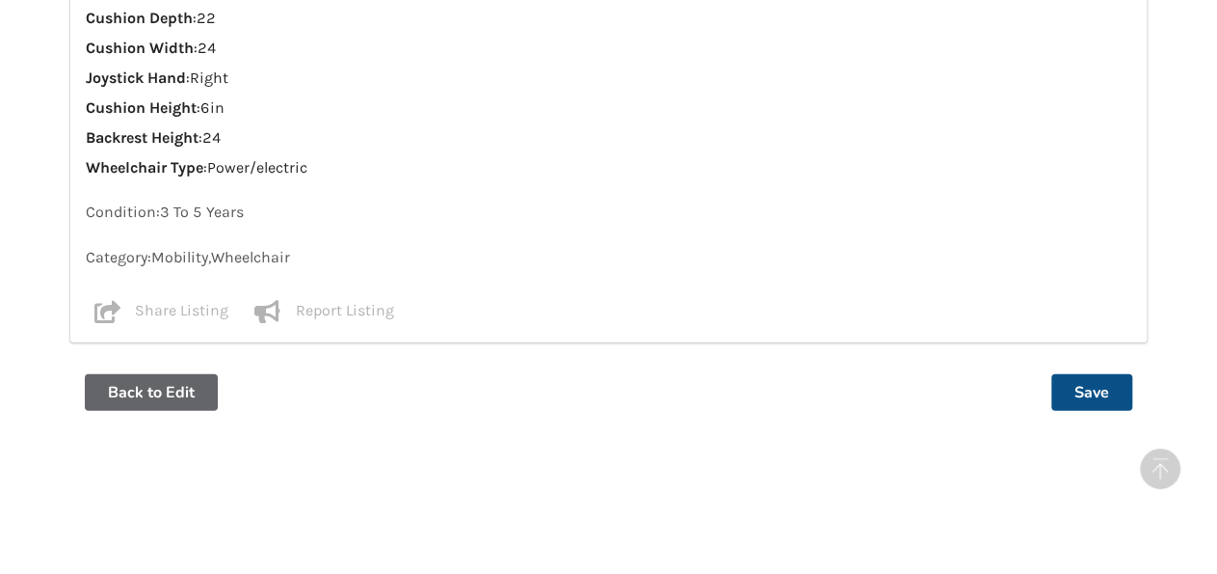
click at [1092, 374] on button "Save" at bounding box center [1092, 392] width 81 height 37
